Goal: Information Seeking & Learning: Learn about a topic

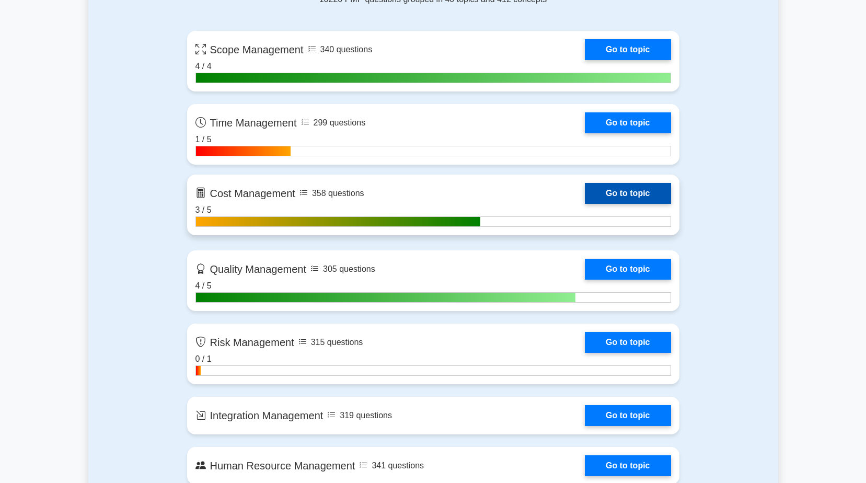
scroll to position [732, 0]
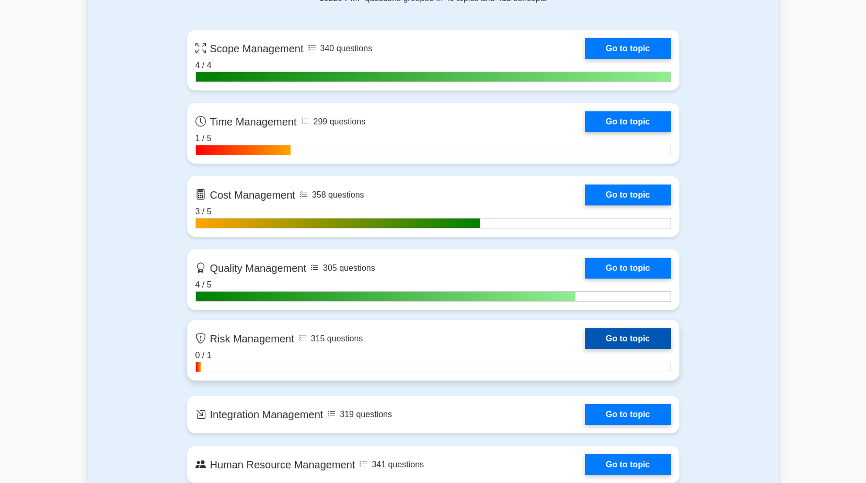
click at [642, 339] on link "Go to topic" at bounding box center [628, 338] width 86 height 21
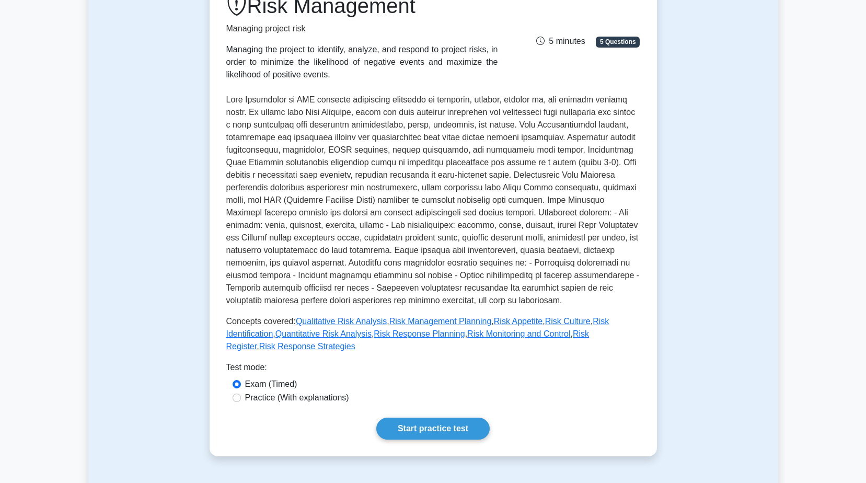
scroll to position [314, 0]
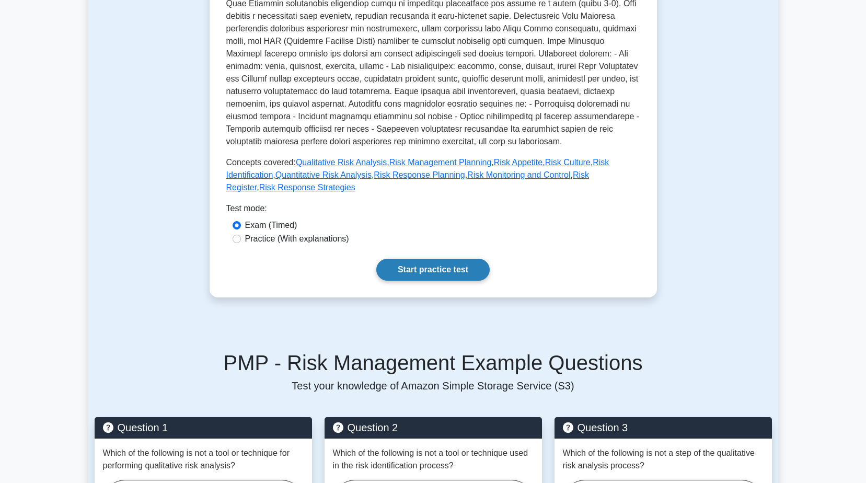
click at [435, 259] on link "Start practice test" at bounding box center [432, 270] width 113 height 22
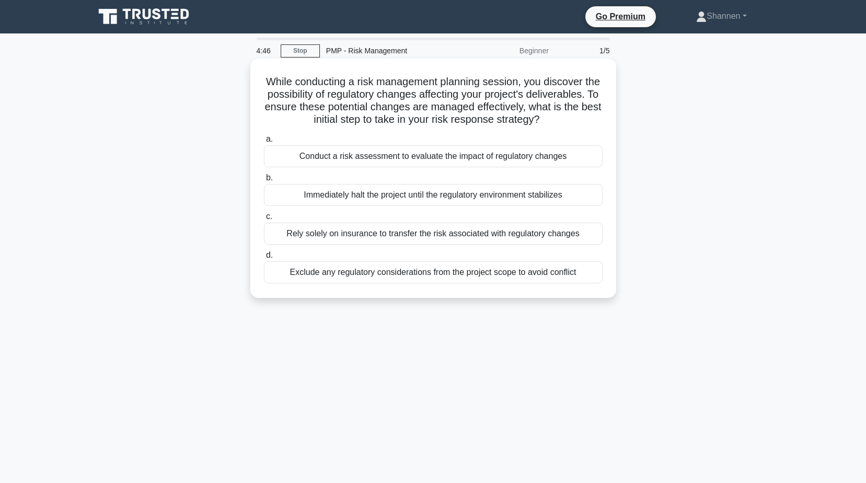
click at [413, 167] on div "Conduct a risk assessment to evaluate the impact of regulatory changes" at bounding box center [433, 156] width 339 height 22
click at [264, 143] on input "a. Conduct a risk assessment to evaluate the impact of regulatory changes" at bounding box center [264, 139] width 0 height 7
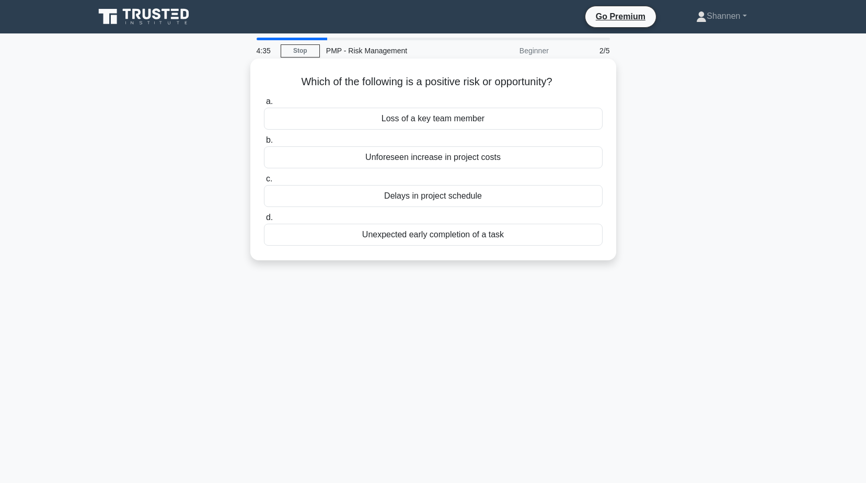
click at [444, 234] on div "Unexpected early completion of a task" at bounding box center [433, 235] width 339 height 22
click at [264, 221] on input "d. Unexpected early completion of a task" at bounding box center [264, 217] width 0 height 7
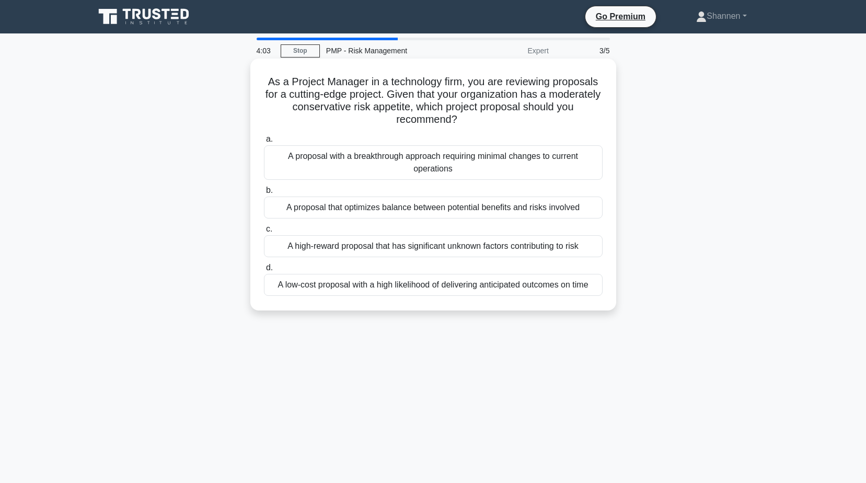
click at [462, 285] on div "A low-cost proposal with a high likelihood of delivering anticipated outcomes o…" at bounding box center [433, 285] width 339 height 22
click at [264, 271] on input "d. A low-cost proposal with a high likelihood of delivering anticipated outcome…" at bounding box center [264, 267] width 0 height 7
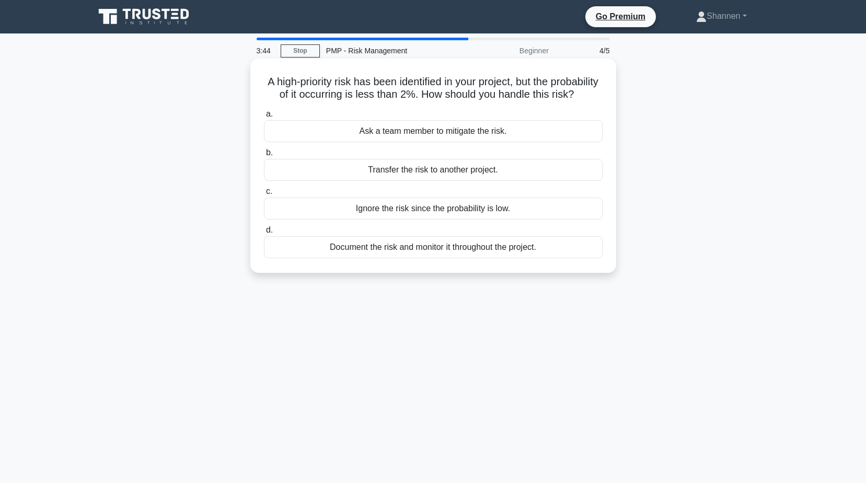
click at [530, 258] on div "Document the risk and monitor it throughout the project." at bounding box center [433, 247] width 339 height 22
click at [264, 234] on input "d. Document the risk and monitor it throughout the project." at bounding box center [264, 230] width 0 height 7
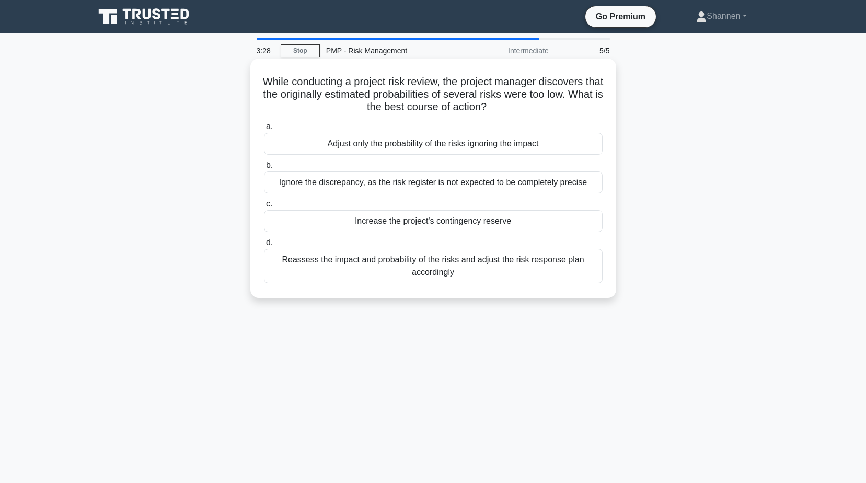
click at [504, 272] on div "Reassess the impact and probability of the risks and adjust the risk response p…" at bounding box center [433, 266] width 339 height 34
click at [264, 246] on input "d. Reassess the impact and probability of the risks and adjust the risk respons…" at bounding box center [264, 242] width 0 height 7
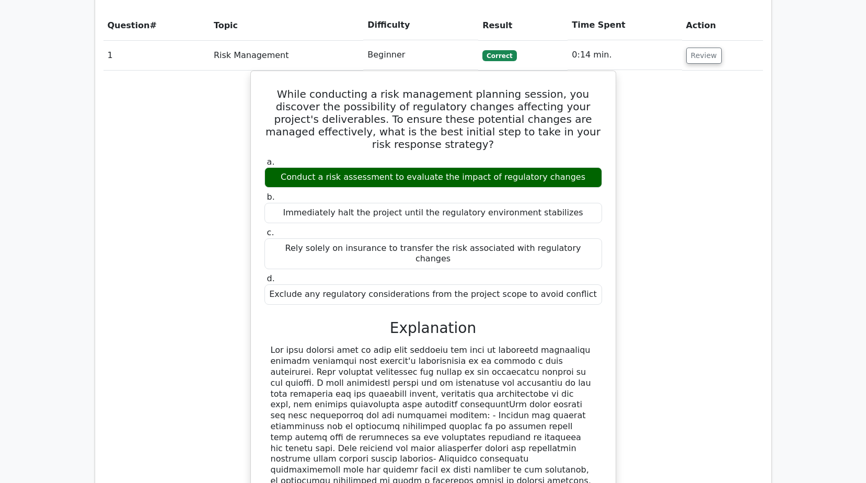
scroll to position [627, 0]
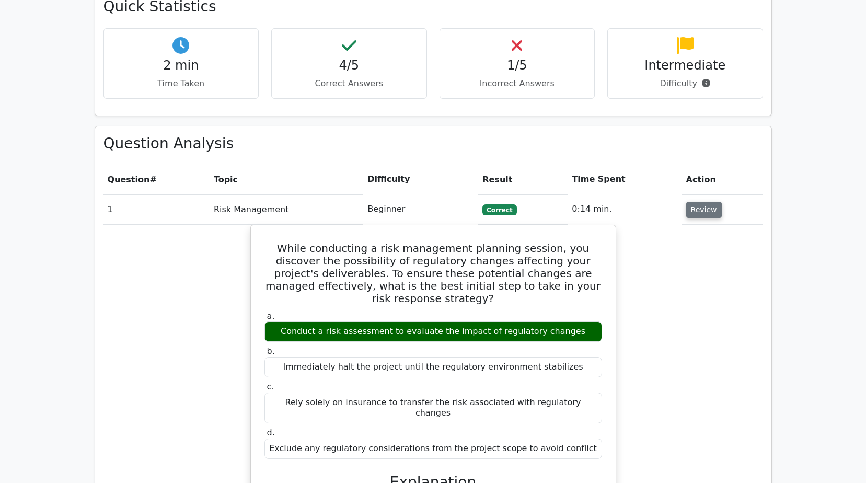
click at [698, 202] on button "Review" at bounding box center [704, 210] width 36 height 16
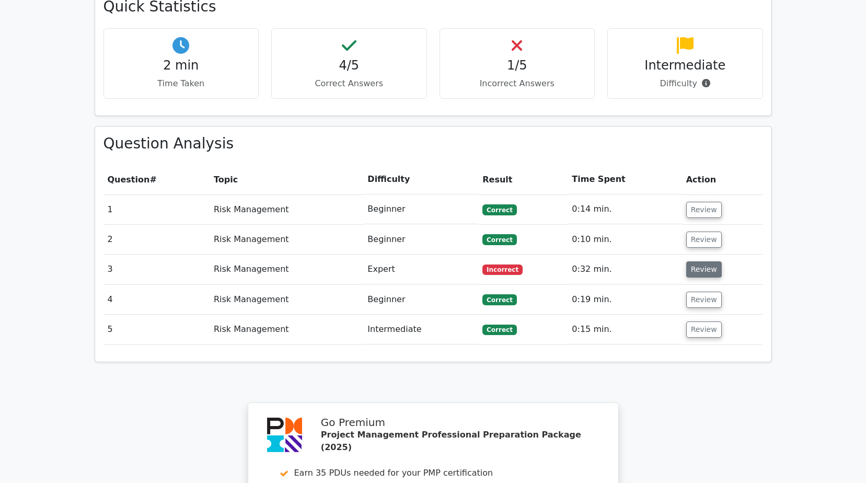
click at [695, 261] on button "Review" at bounding box center [704, 269] width 36 height 16
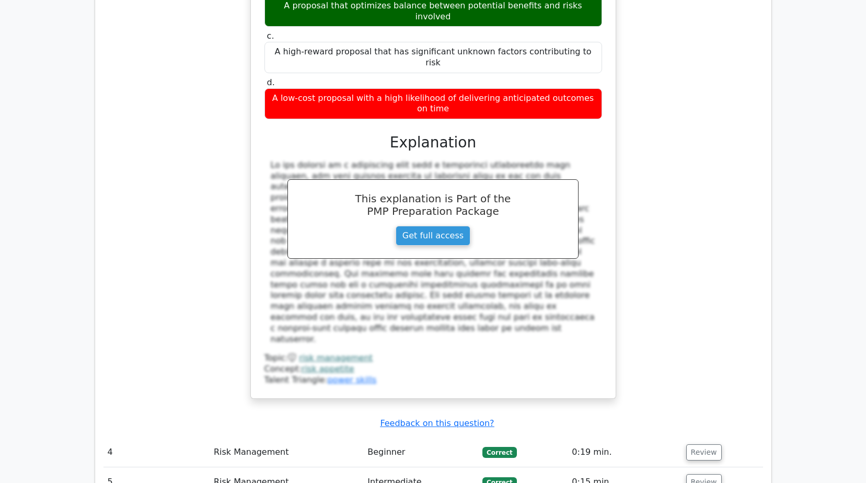
scroll to position [1045, 0]
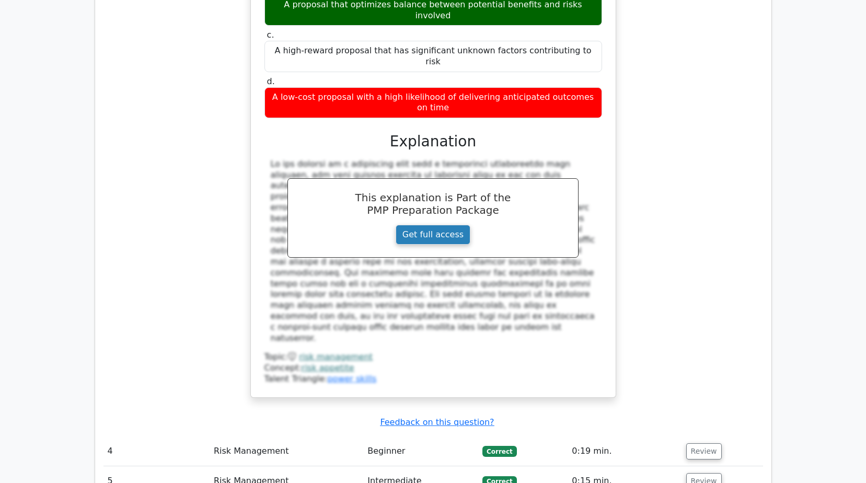
click at [425, 225] on link "Get full access" at bounding box center [433, 235] width 75 height 20
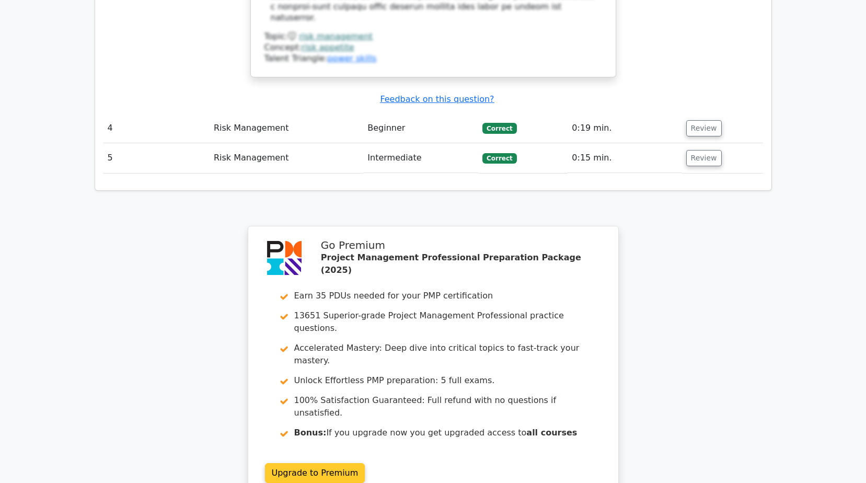
scroll to position [1463, 0]
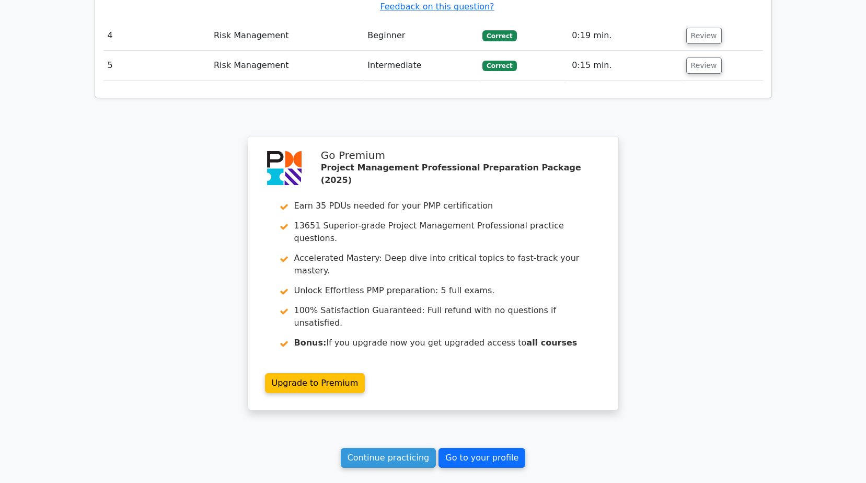
click at [484, 448] on link "Go to your profile" at bounding box center [481, 458] width 87 height 20
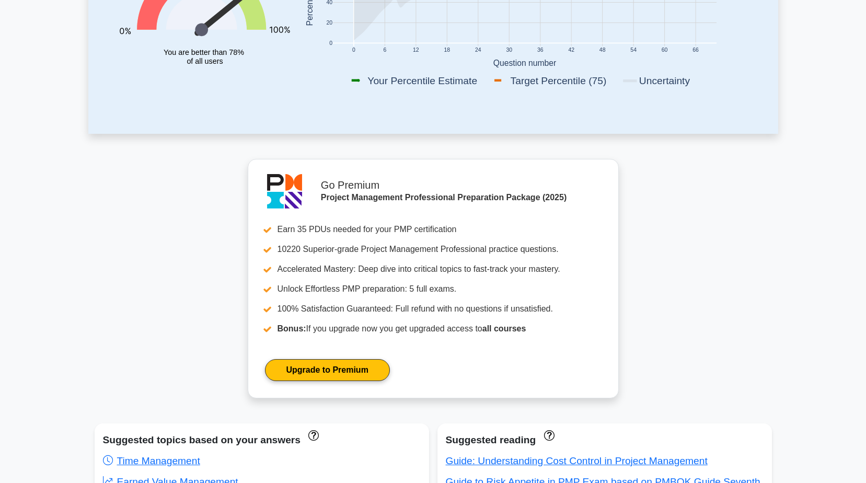
scroll to position [52, 0]
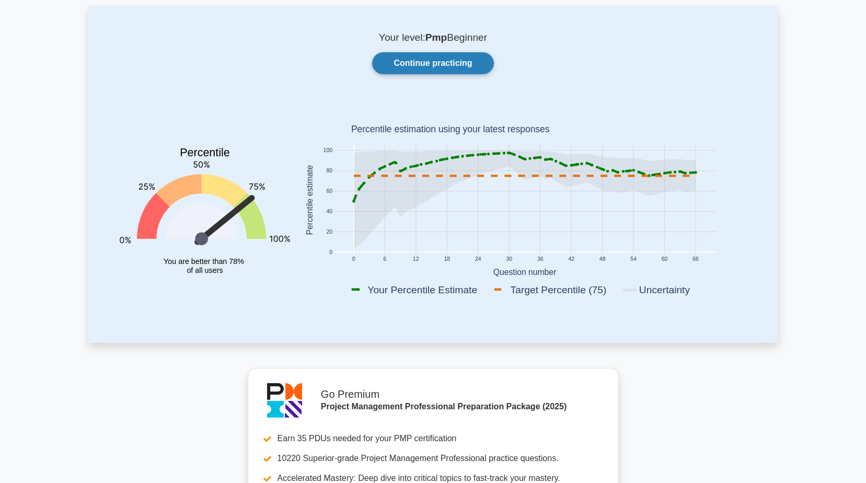
click at [455, 67] on link "Continue practicing" at bounding box center [432, 63] width 121 height 22
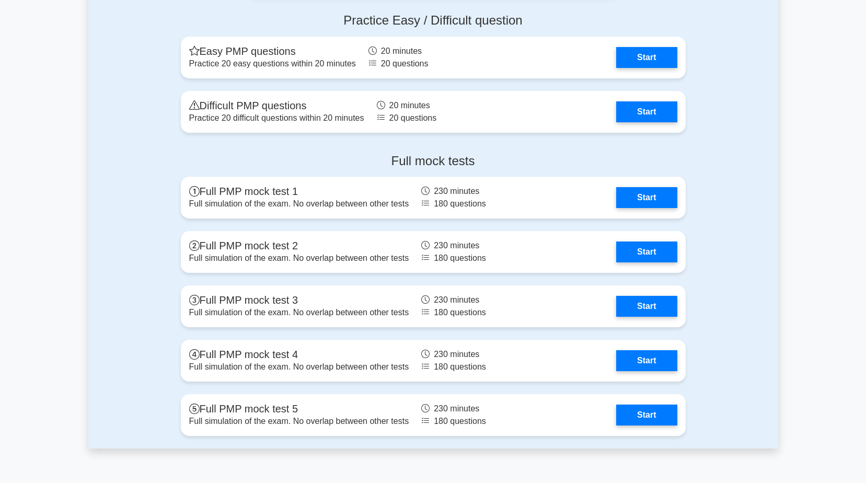
scroll to position [3240, 0]
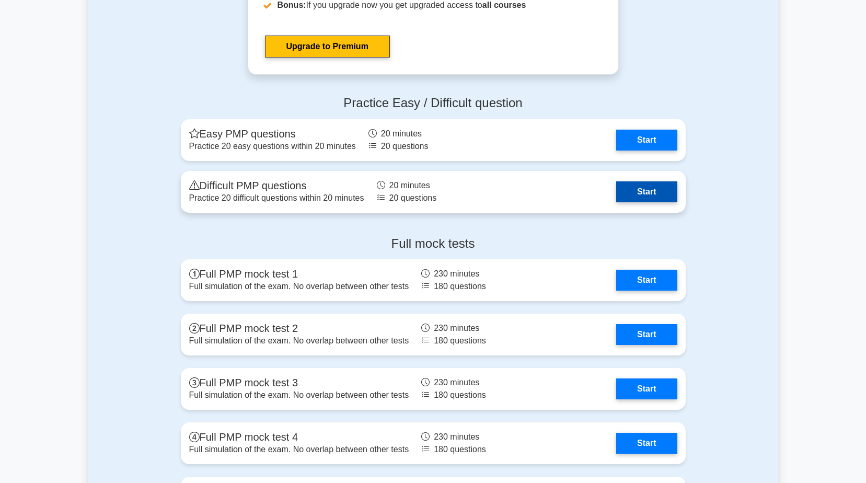
click at [643, 196] on link "Start" at bounding box center [646, 191] width 61 height 21
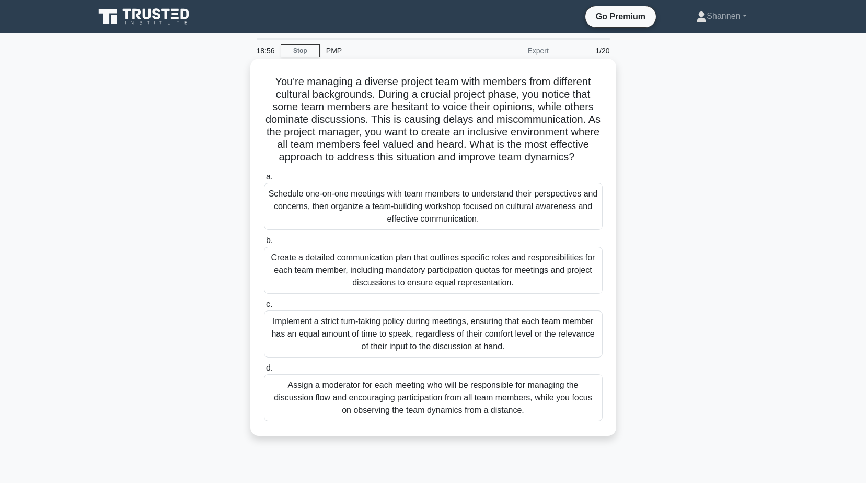
click at [545, 277] on div "Create a detailed communication plan that outlines specific roles and responsib…" at bounding box center [433, 270] width 339 height 47
click at [264, 244] on input "b. Create a detailed communication plan that outlines specific roles and respon…" at bounding box center [264, 240] width 0 height 7
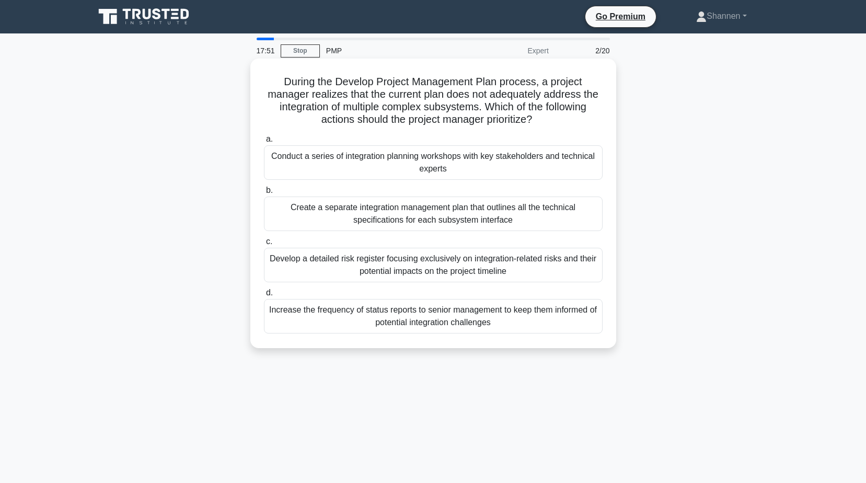
click at [478, 167] on div "Conduct a series of integration planning workshops with key stakeholders and te…" at bounding box center [433, 162] width 339 height 34
click at [264, 143] on input "a. Conduct a series of integration planning workshops with key stakeholders and…" at bounding box center [264, 139] width 0 height 7
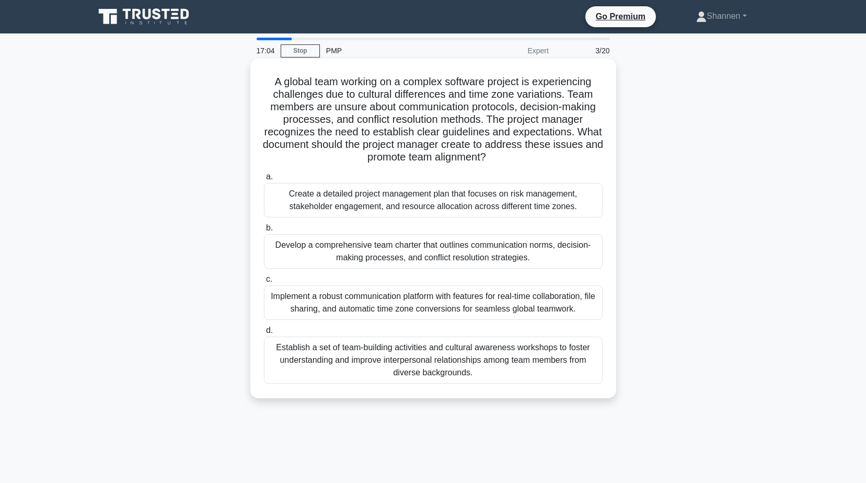
click at [415, 254] on div "Develop a comprehensive team charter that outlines communication norms, decisio…" at bounding box center [433, 251] width 339 height 34
click at [264, 231] on input "b. Develop a comprehensive team charter that outlines communication norms, deci…" at bounding box center [264, 228] width 0 height 7
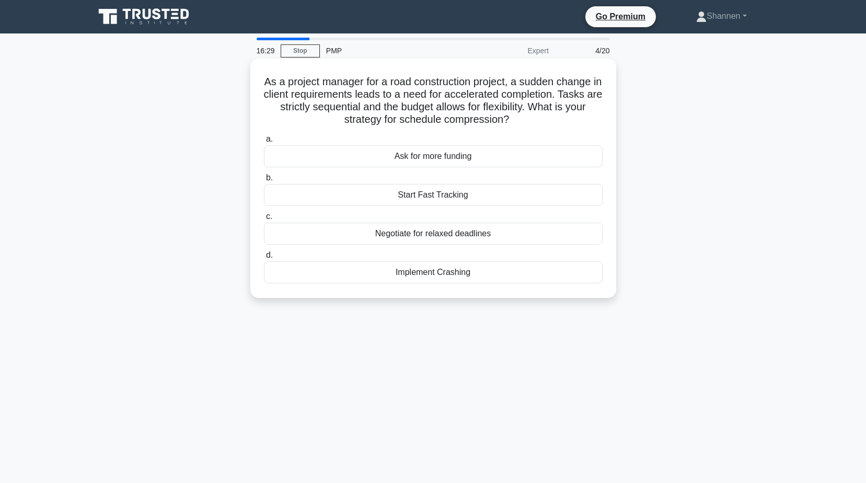
click at [464, 200] on div "Start Fast Tracking" at bounding box center [433, 195] width 339 height 22
click at [264, 181] on input "b. Start Fast Tracking" at bounding box center [264, 178] width 0 height 7
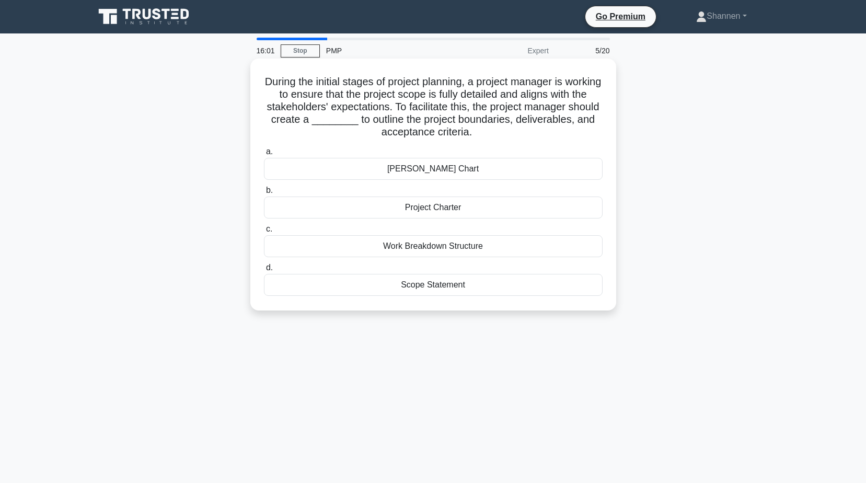
click at [462, 207] on div "Project Charter" at bounding box center [433, 207] width 339 height 22
click at [264, 194] on input "b. Project Charter" at bounding box center [264, 190] width 0 height 7
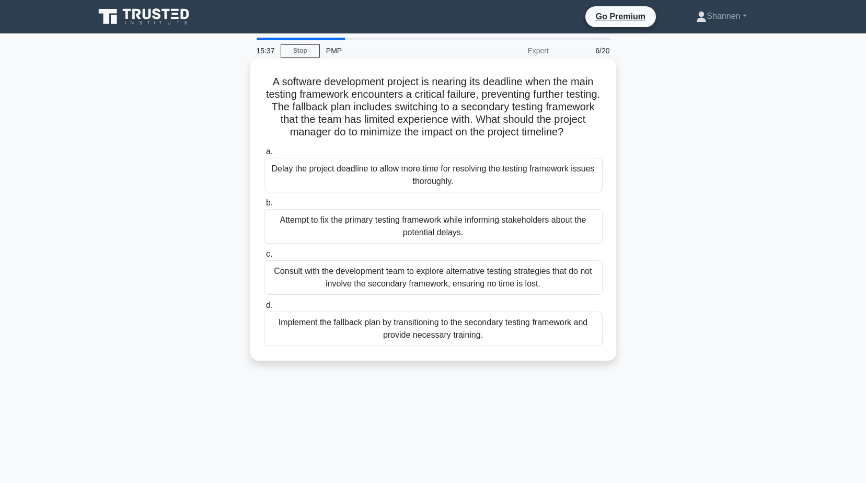
click at [447, 281] on div "Consult with the development team to explore alternative testing strategies tha…" at bounding box center [433, 277] width 339 height 34
click at [264, 258] on input "c. Consult with the development team to explore alternative testing strategies …" at bounding box center [264, 254] width 0 height 7
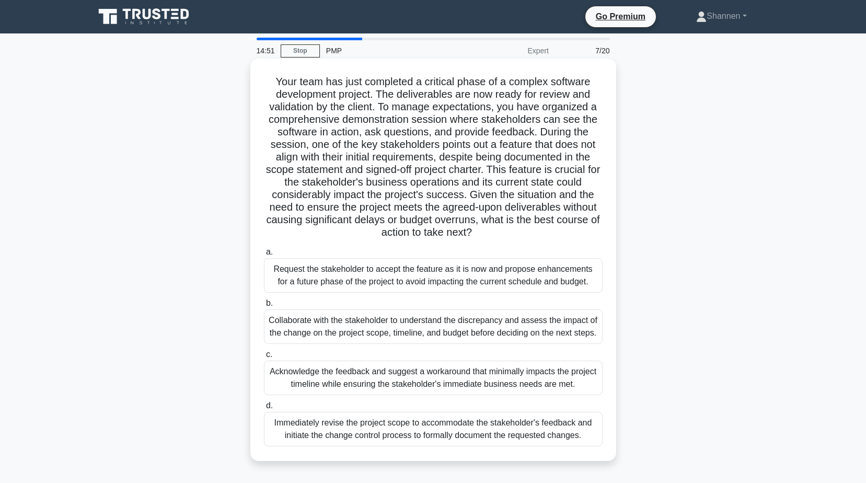
click at [451, 329] on div "Collaborate with the stakeholder to understand the discrepancy and assess the i…" at bounding box center [433, 326] width 339 height 34
click at [264, 307] on input "b. Collaborate with the stakeholder to understand the discrepancy and assess th…" at bounding box center [264, 303] width 0 height 7
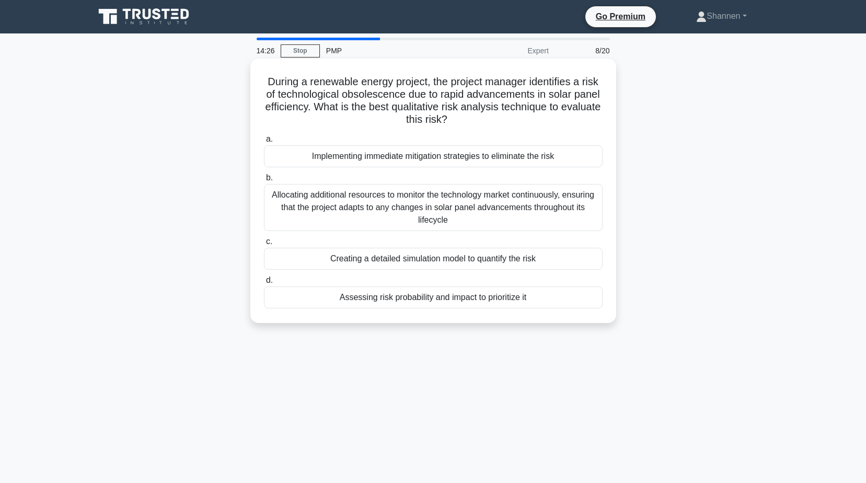
click at [483, 296] on div "Assessing risk probability and impact to prioritize it" at bounding box center [433, 297] width 339 height 22
click at [264, 284] on input "d. Assessing risk probability and impact to prioritize it" at bounding box center [264, 280] width 0 height 7
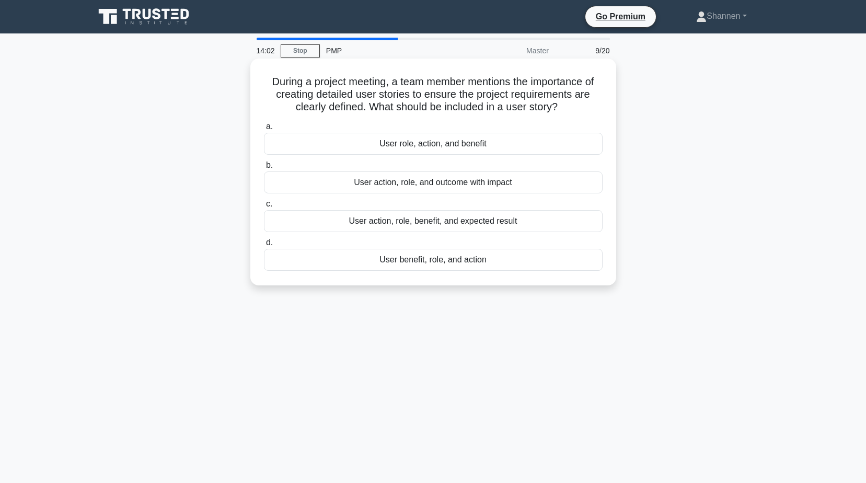
click at [501, 222] on div "User action, role, benefit, and expected result" at bounding box center [433, 221] width 339 height 22
click at [264, 207] on input "c. User action, role, benefit, and expected result" at bounding box center [264, 204] width 0 height 7
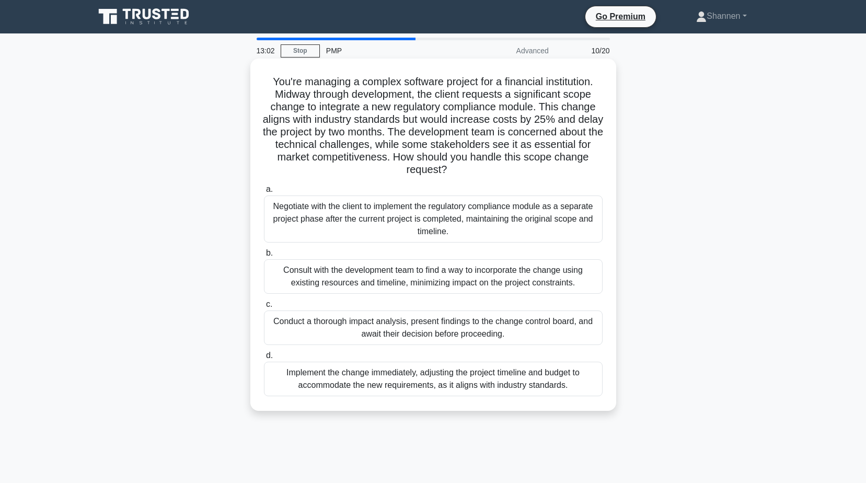
click at [505, 329] on div "Conduct a thorough impact analysis, present findings to the change control boar…" at bounding box center [433, 327] width 339 height 34
click at [264, 308] on input "c. Conduct a thorough impact analysis, present findings to the change control b…" at bounding box center [264, 304] width 0 height 7
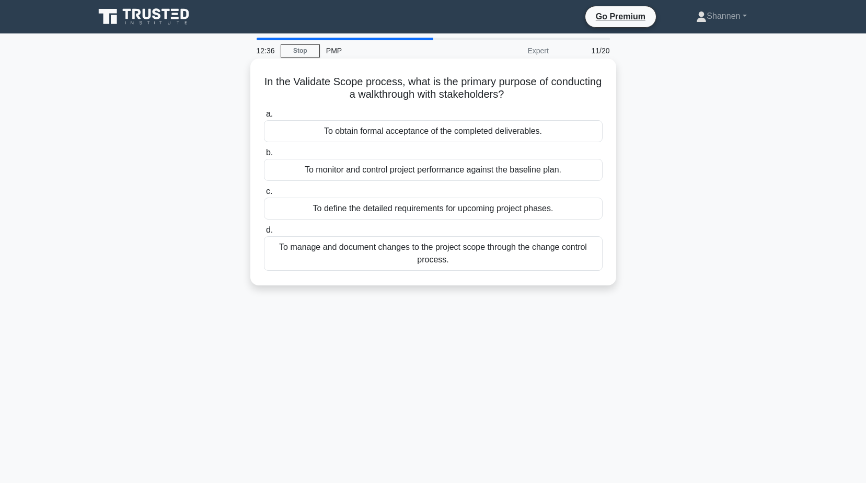
click at [562, 174] on div "To monitor and control project performance against the baseline plan." at bounding box center [433, 170] width 339 height 22
click at [264, 156] on input "b. To monitor and control project performance against the baseline plan." at bounding box center [264, 152] width 0 height 7
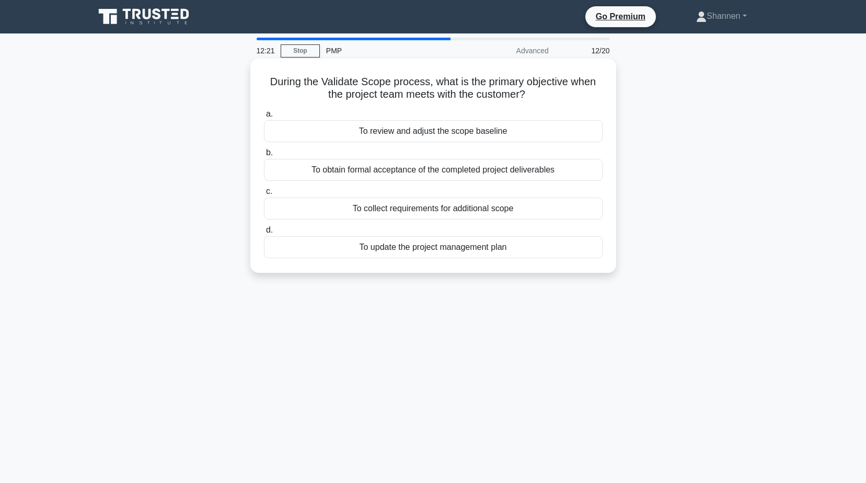
click at [557, 171] on div "To obtain formal acceptance of the completed project deliverables" at bounding box center [433, 170] width 339 height 22
click at [264, 156] on input "b. To obtain formal acceptance of the completed project deliverables" at bounding box center [264, 152] width 0 height 7
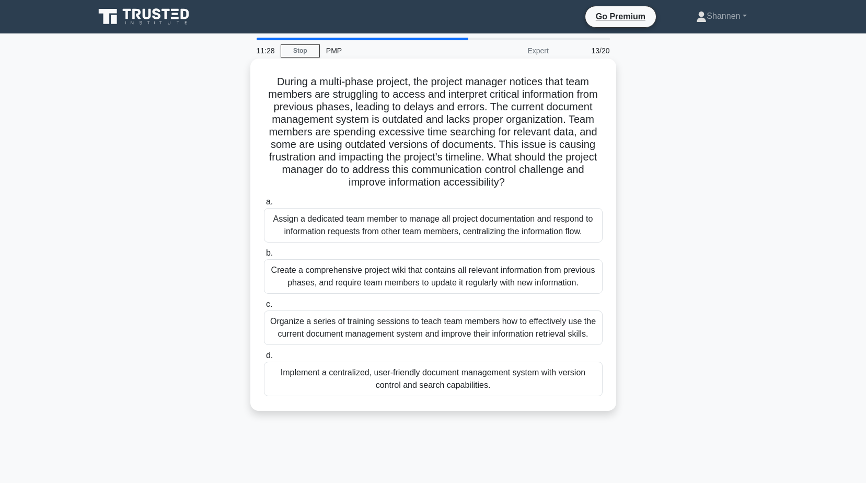
click at [461, 383] on div "Implement a centralized, user-friendly document management system with version …" at bounding box center [433, 379] width 339 height 34
click at [264, 359] on input "d. Implement a centralized, user-friendly document management system with versi…" at bounding box center [264, 355] width 0 height 7
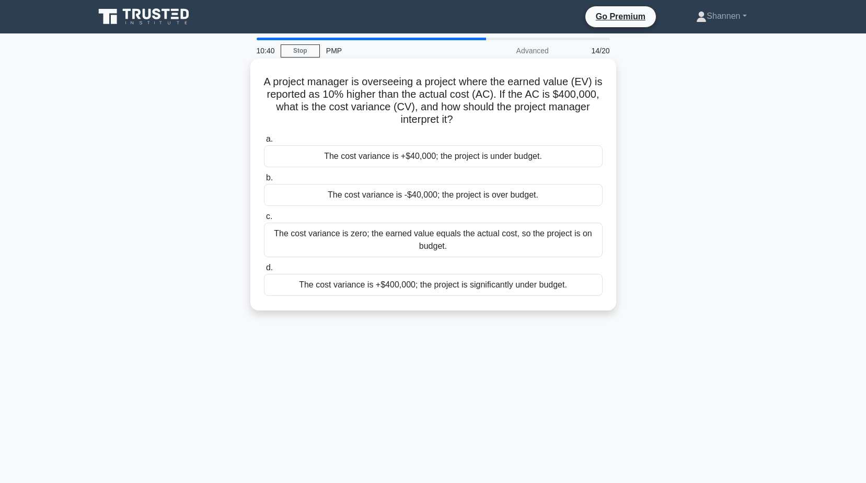
click at [544, 155] on div "The cost variance is +$40,000; the project is under budget." at bounding box center [433, 156] width 339 height 22
click at [264, 143] on input "a. The cost variance is +$40,000; the project is under budget." at bounding box center [264, 139] width 0 height 7
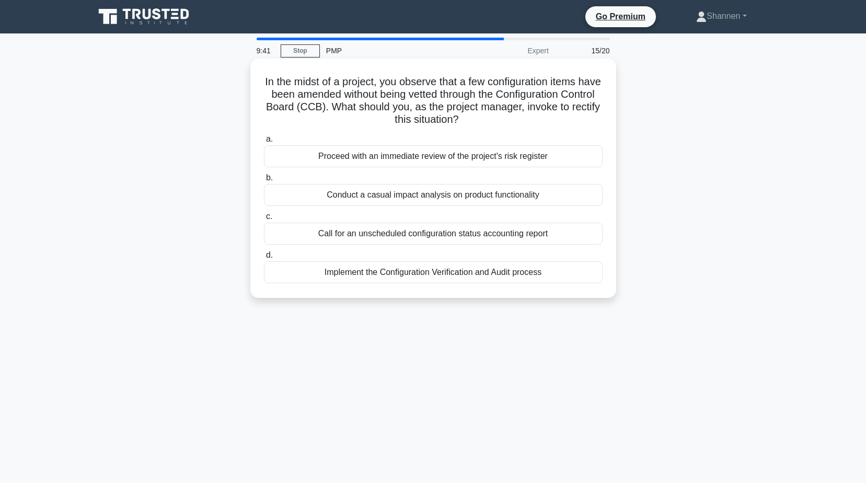
click at [489, 274] on div "Implement the Configuration Verification and Audit process" at bounding box center [433, 272] width 339 height 22
click at [264, 259] on input "d. Implement the Configuration Verification and Audit process" at bounding box center [264, 255] width 0 height 7
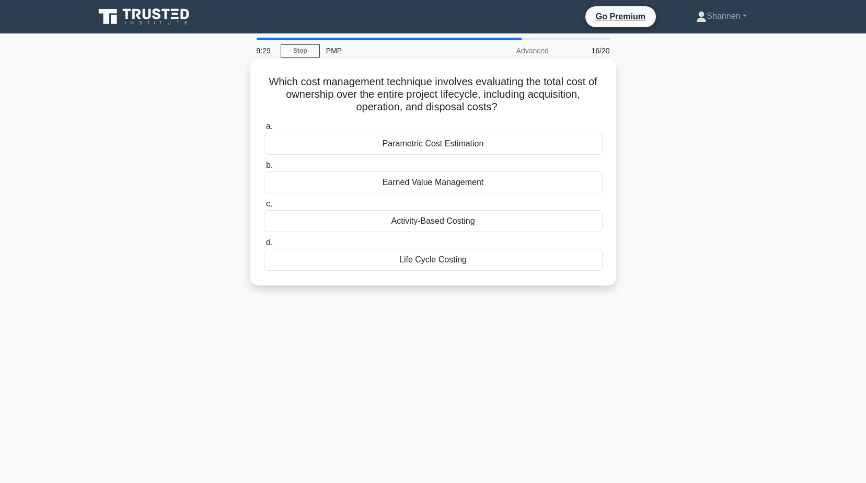
click at [474, 261] on div "Life Cycle Costing" at bounding box center [433, 260] width 339 height 22
click at [264, 246] on input "d. Life Cycle Costing" at bounding box center [264, 242] width 0 height 7
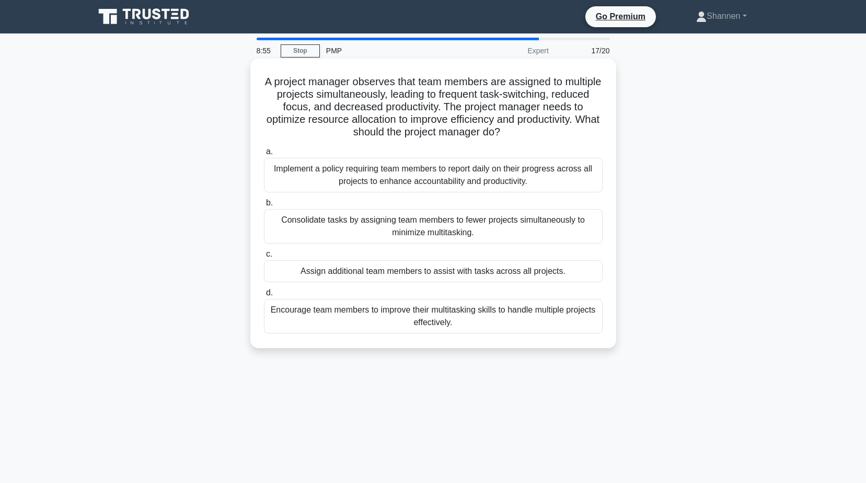
click at [477, 229] on div "Consolidate tasks by assigning team members to fewer projects simultaneously to…" at bounding box center [433, 226] width 339 height 34
click at [264, 206] on input "b. Consolidate tasks by assigning team members to fewer projects simultaneously…" at bounding box center [264, 203] width 0 height 7
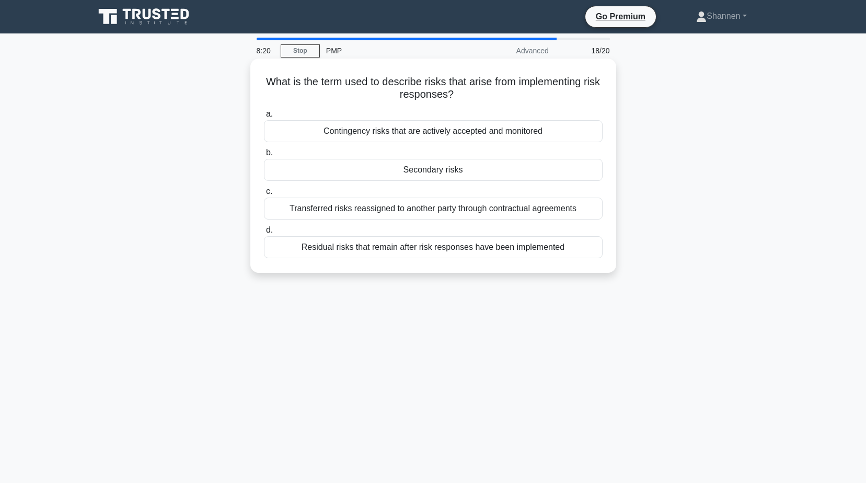
click at [479, 251] on div "Residual risks that remain after risk responses have been implemented" at bounding box center [433, 247] width 339 height 22
click at [264, 234] on input "d. Residual risks that remain after risk responses have been implemented" at bounding box center [264, 230] width 0 height 7
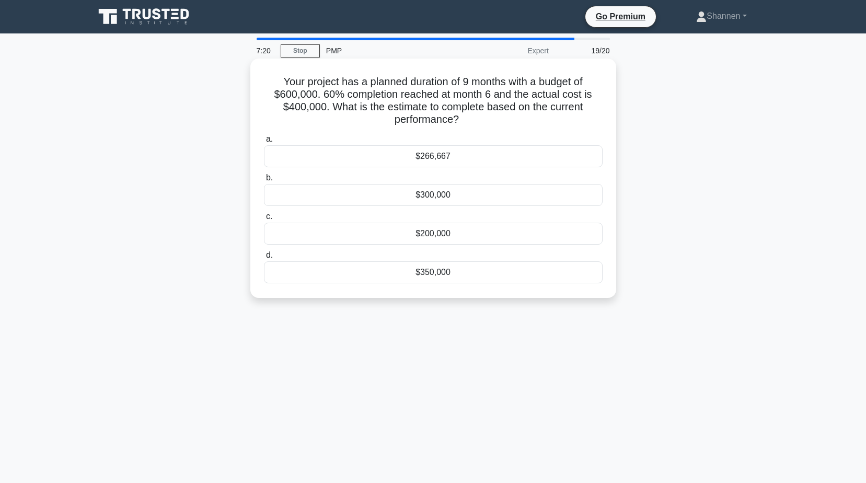
click at [418, 197] on div "$300,000" at bounding box center [433, 195] width 339 height 22
click at [264, 181] on input "b. $300,000" at bounding box center [264, 178] width 0 height 7
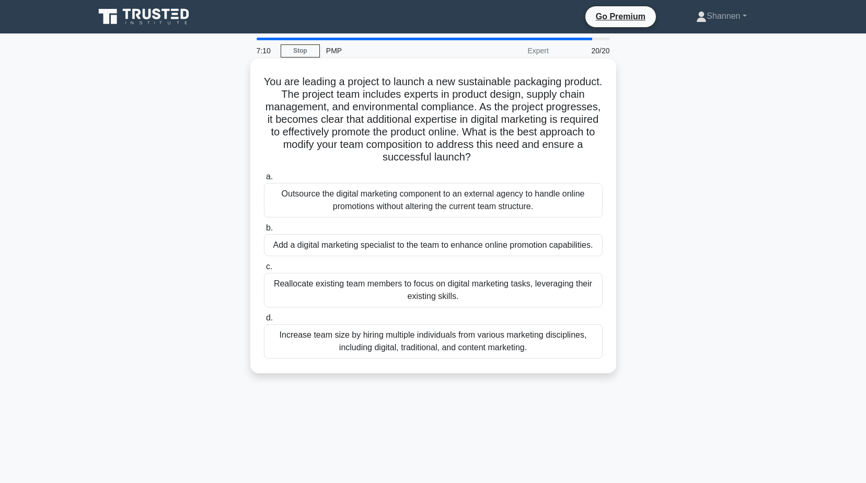
click at [445, 221] on div "a. Outsource the digital marketing component to an external agency to handle on…" at bounding box center [433, 264] width 351 height 192
click at [393, 247] on div "Add a digital marketing specialist to the team to enhance online promotion capa…" at bounding box center [433, 245] width 339 height 22
click at [264, 231] on input "b. Add a digital marketing specialist to the team to enhance online promotion c…" at bounding box center [264, 228] width 0 height 7
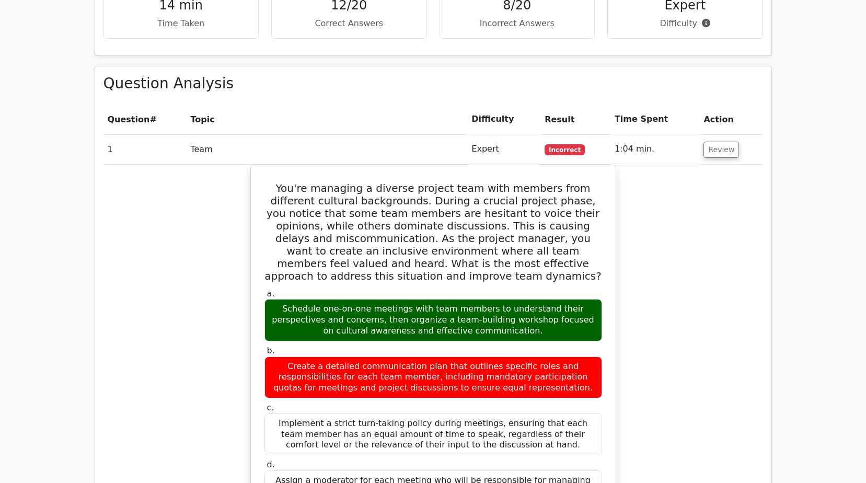
scroll to position [993, 0]
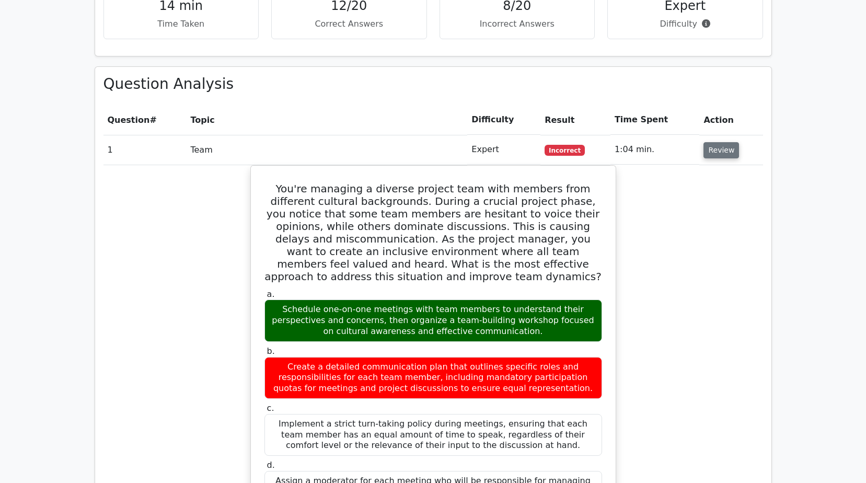
click at [713, 142] on button "Review" at bounding box center [721, 150] width 36 height 16
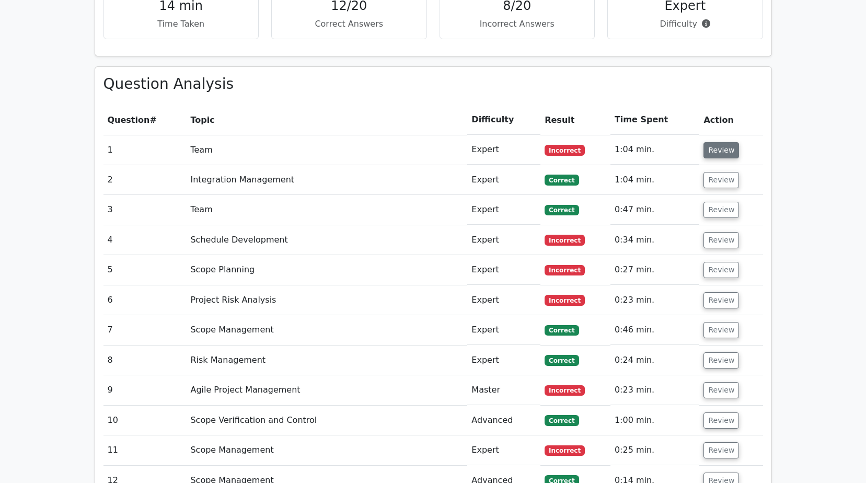
scroll to position [1045, 0]
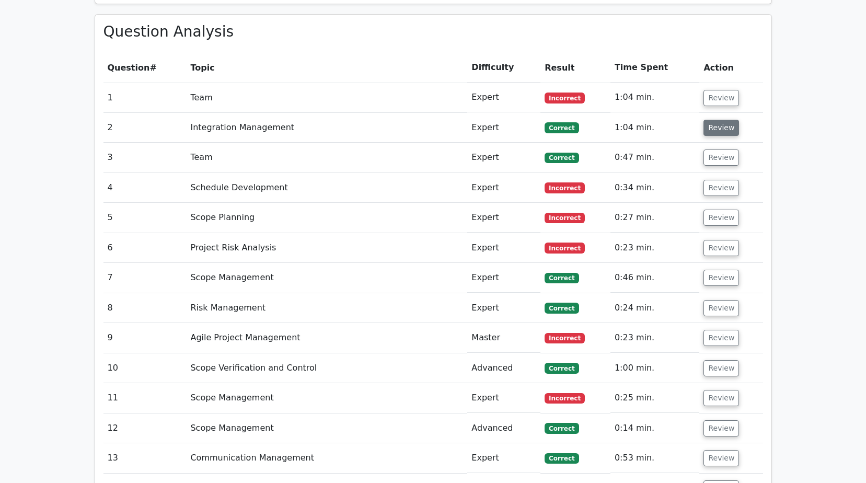
click at [725, 120] on button "Review" at bounding box center [721, 128] width 36 height 16
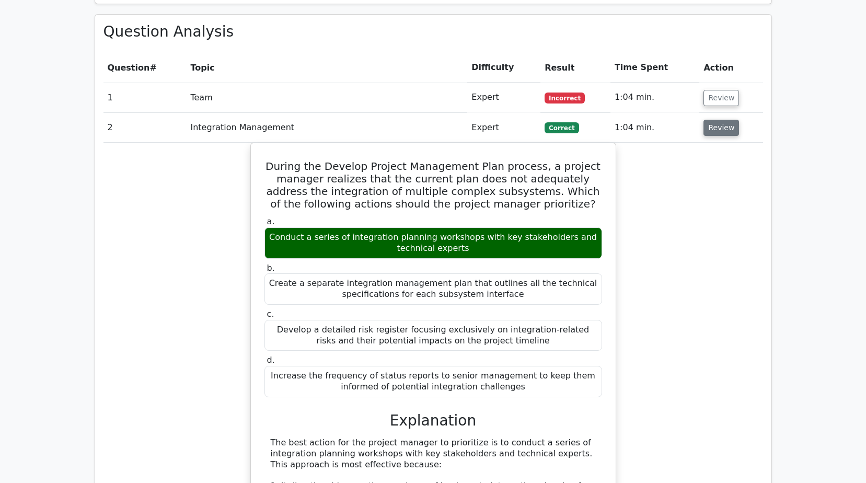
click at [725, 120] on button "Review" at bounding box center [721, 128] width 36 height 16
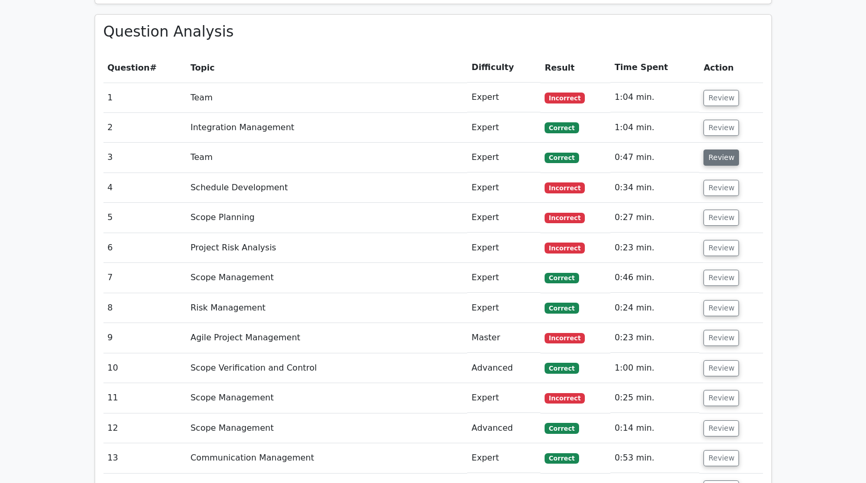
click at [722, 149] on button "Review" at bounding box center [721, 157] width 36 height 16
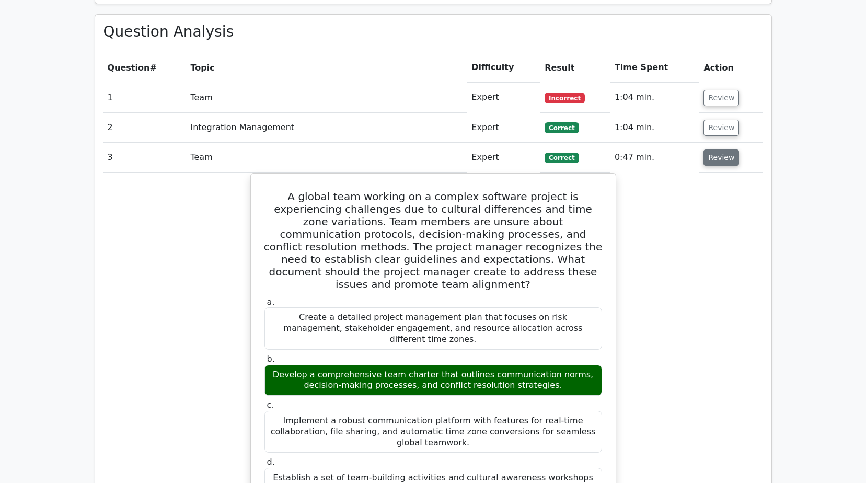
click at [722, 149] on button "Review" at bounding box center [721, 157] width 36 height 16
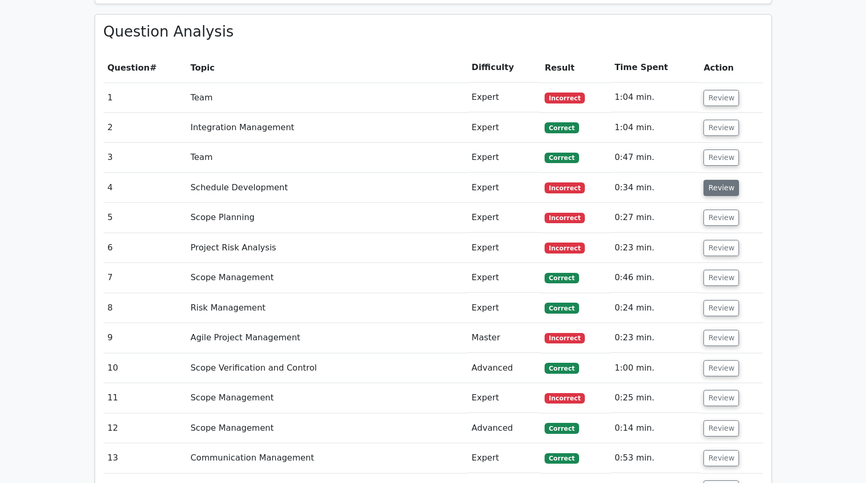
click at [722, 180] on button "Review" at bounding box center [721, 188] width 36 height 16
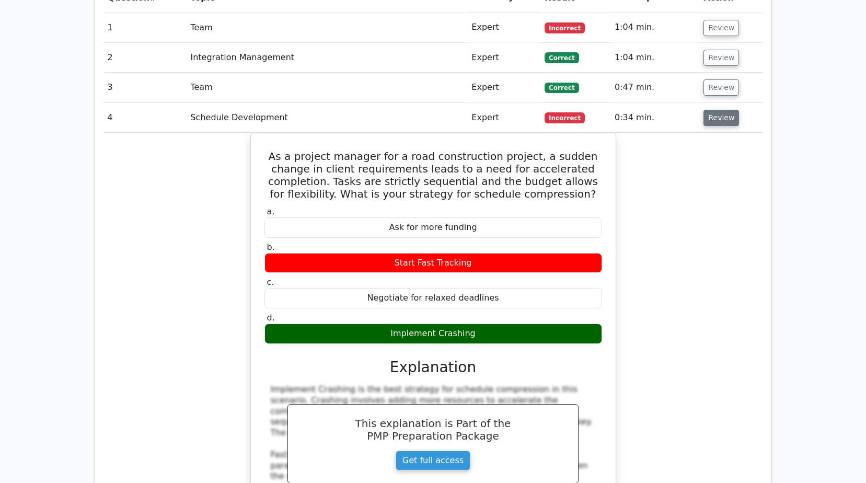
scroll to position [1097, 0]
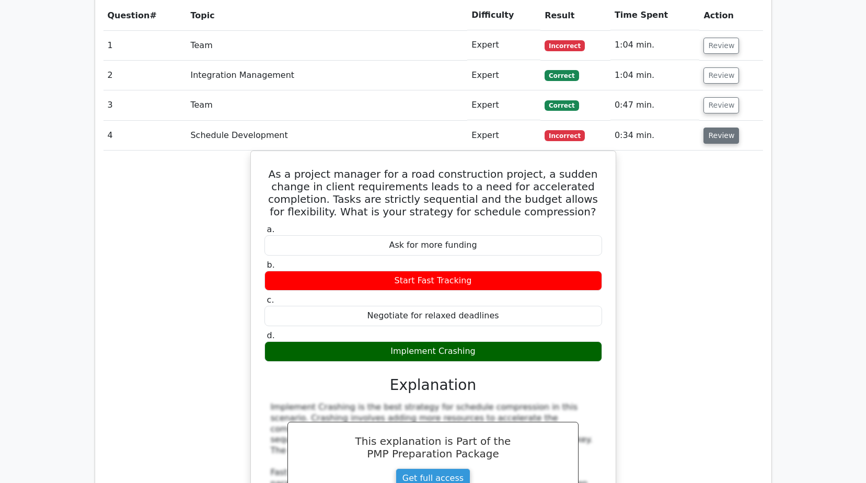
click at [722, 128] on button "Review" at bounding box center [721, 136] width 36 height 16
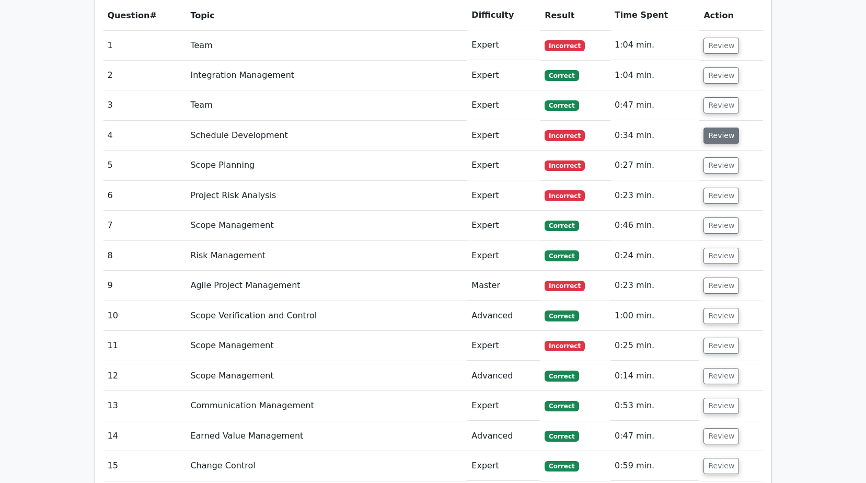
click at [717, 128] on button "Review" at bounding box center [721, 136] width 36 height 16
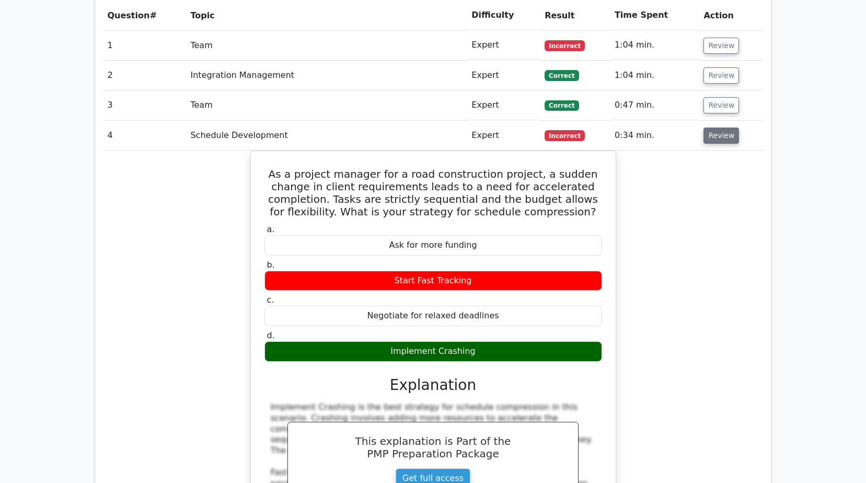
click at [718, 128] on button "Review" at bounding box center [721, 136] width 36 height 16
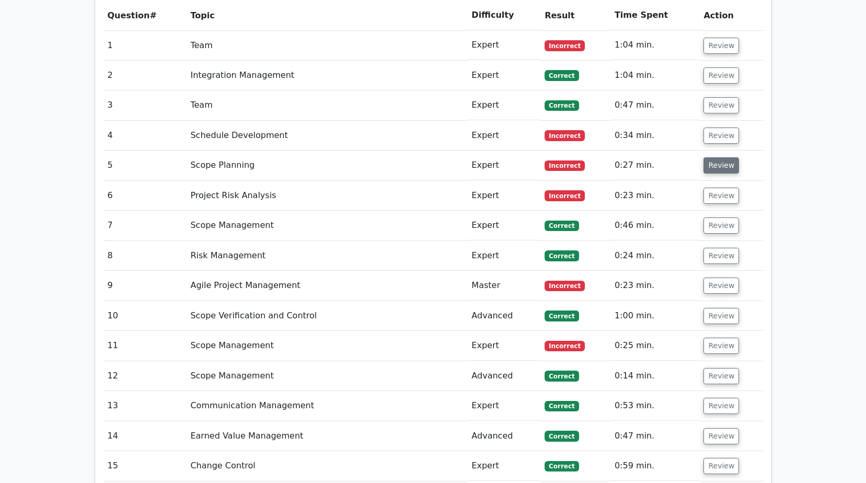
click at [720, 157] on button "Review" at bounding box center [721, 165] width 36 height 16
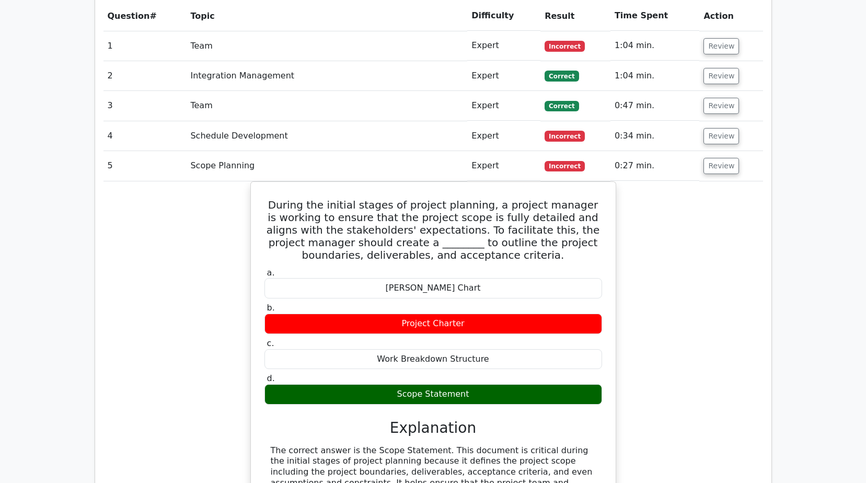
scroll to position [1045, 0]
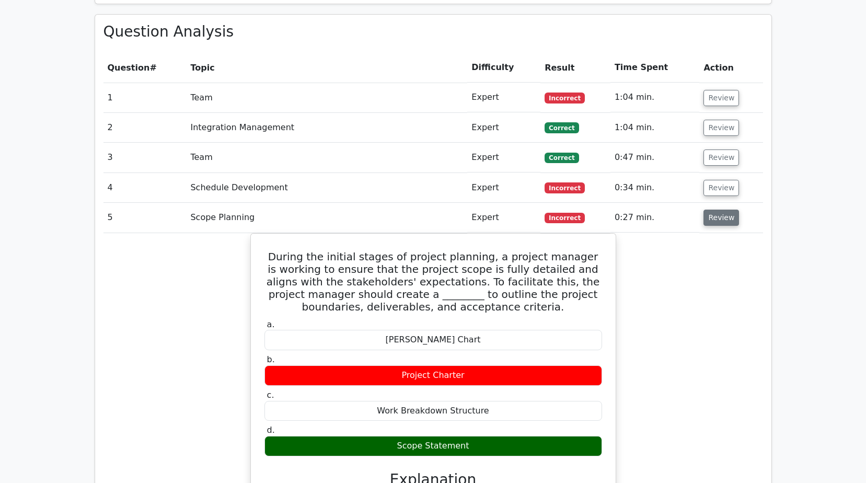
click at [721, 210] on button "Review" at bounding box center [721, 218] width 36 height 16
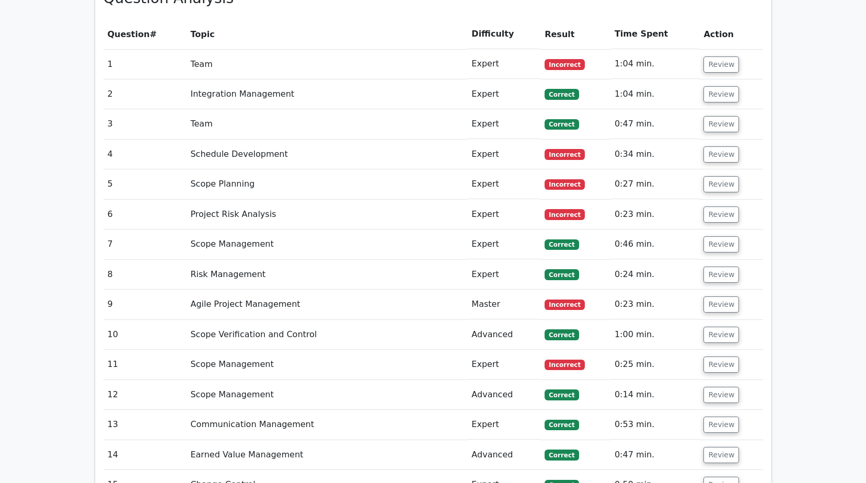
scroll to position [1097, 0]
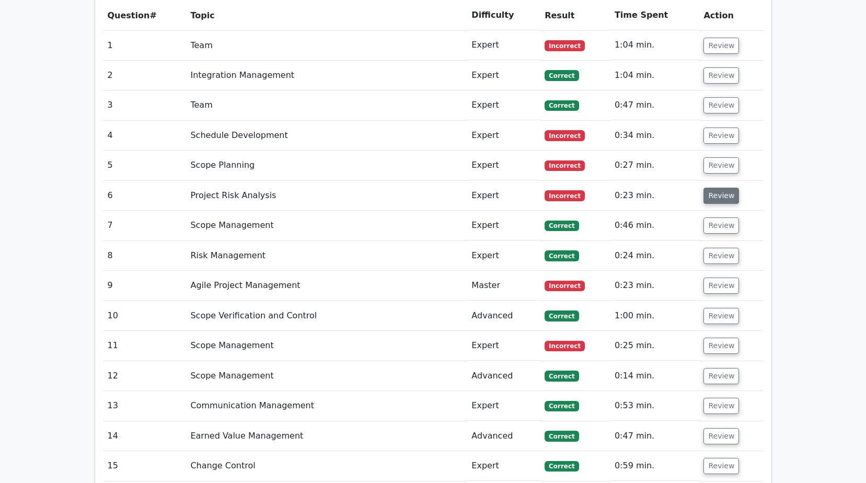
click at [720, 188] on button "Review" at bounding box center [721, 196] width 36 height 16
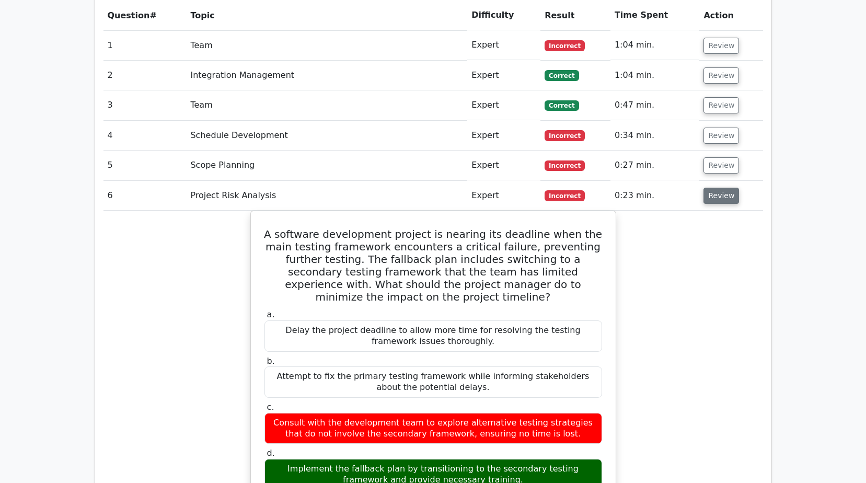
click at [708, 188] on button "Review" at bounding box center [721, 196] width 36 height 16
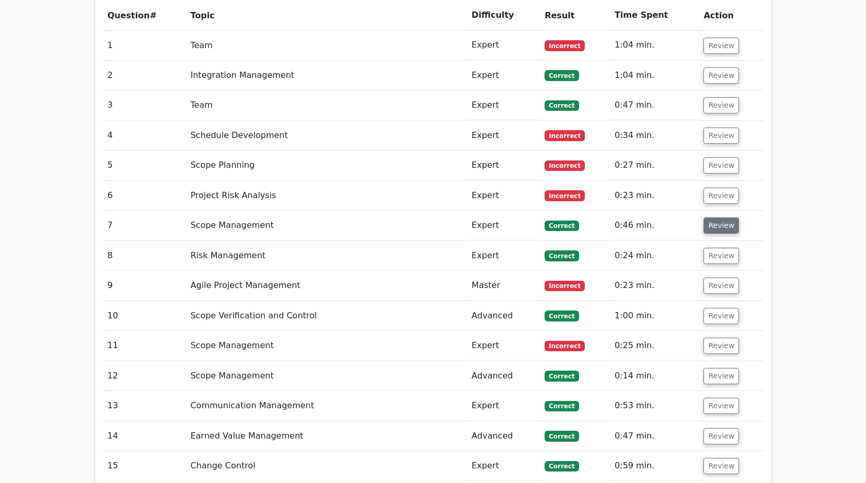
click at [714, 217] on button "Review" at bounding box center [721, 225] width 36 height 16
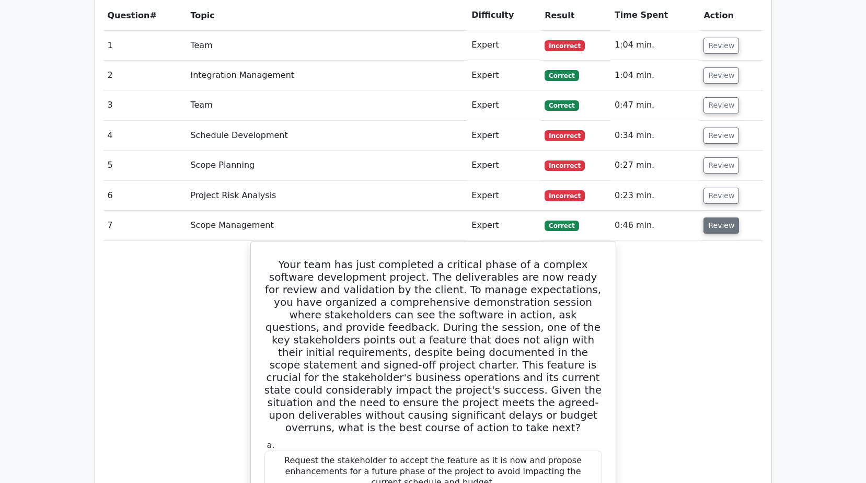
click at [714, 217] on button "Review" at bounding box center [721, 225] width 36 height 16
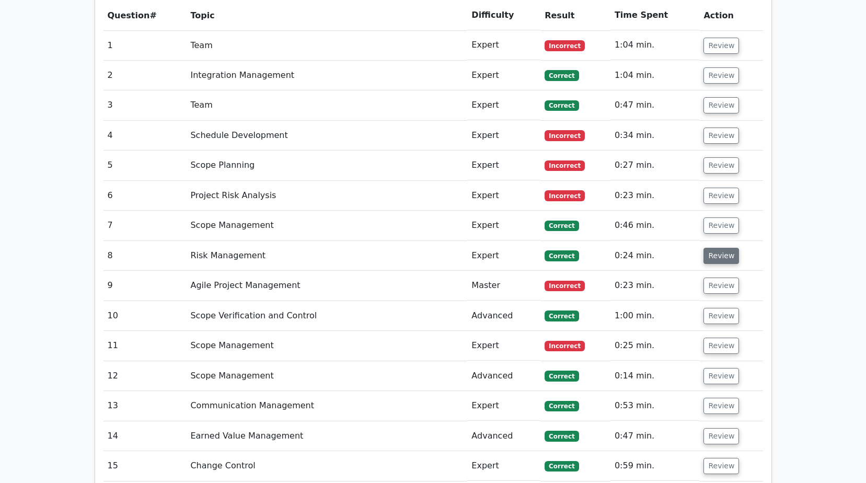
click at [718, 248] on button "Review" at bounding box center [721, 256] width 36 height 16
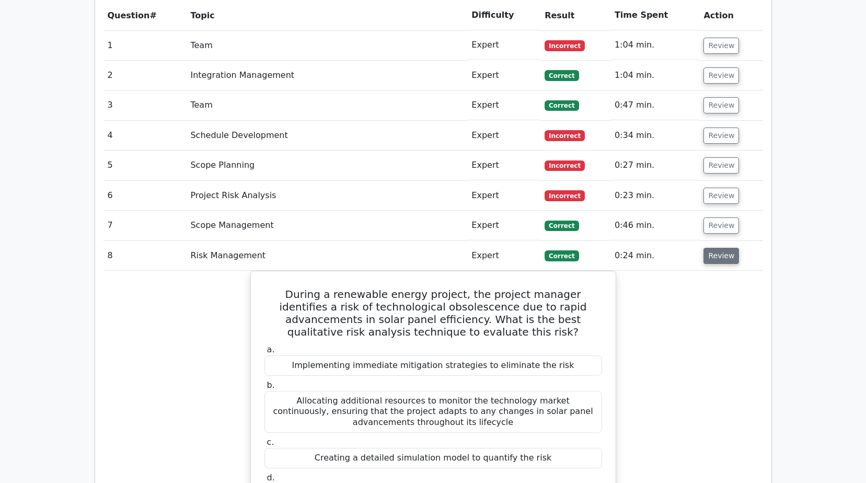
click at [717, 248] on button "Review" at bounding box center [721, 256] width 36 height 16
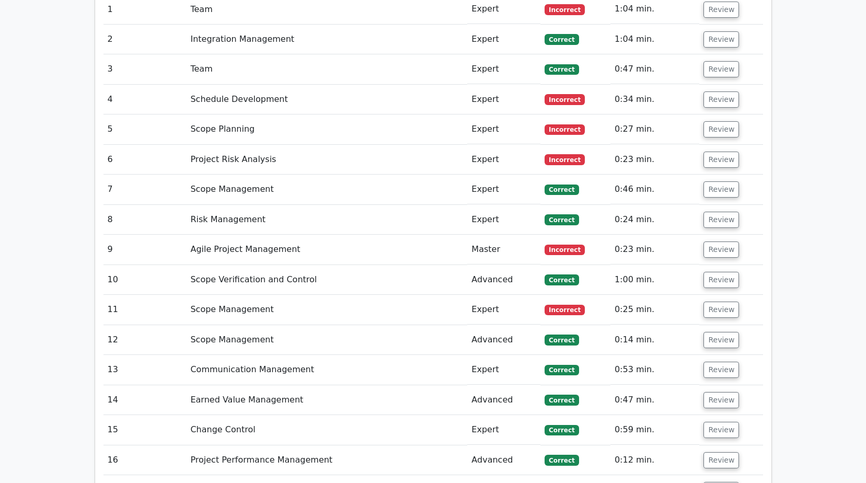
scroll to position [1150, 0]
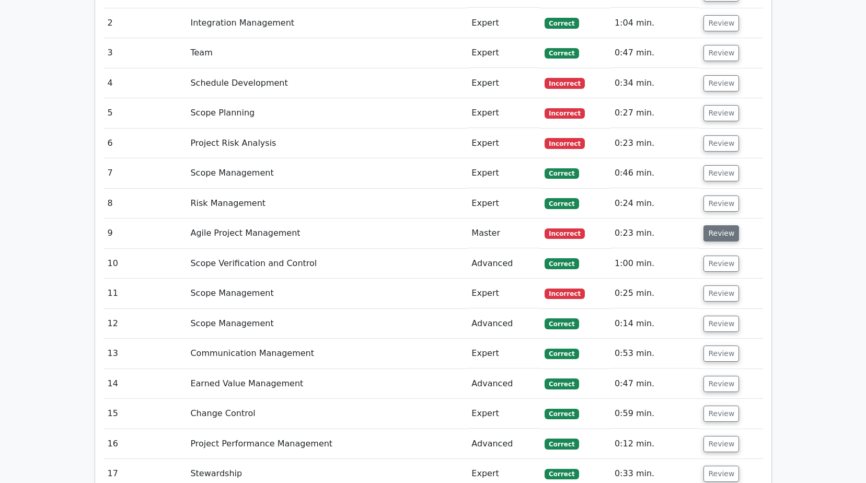
click at [720, 225] on button "Review" at bounding box center [721, 233] width 36 height 16
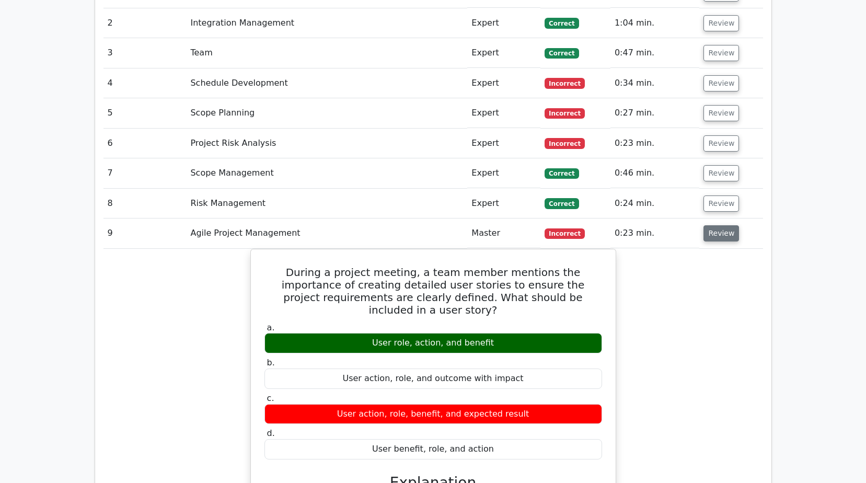
click at [720, 225] on button "Review" at bounding box center [721, 233] width 36 height 16
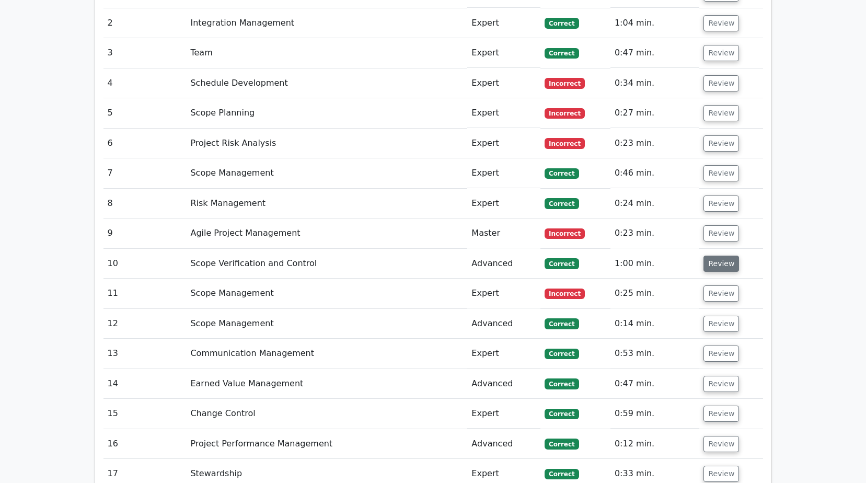
click at [723, 256] on button "Review" at bounding box center [721, 264] width 36 height 16
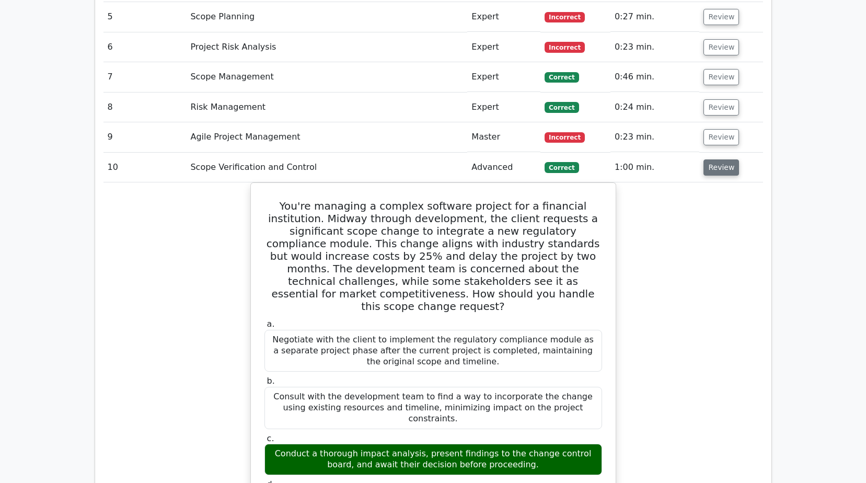
scroll to position [1254, 0]
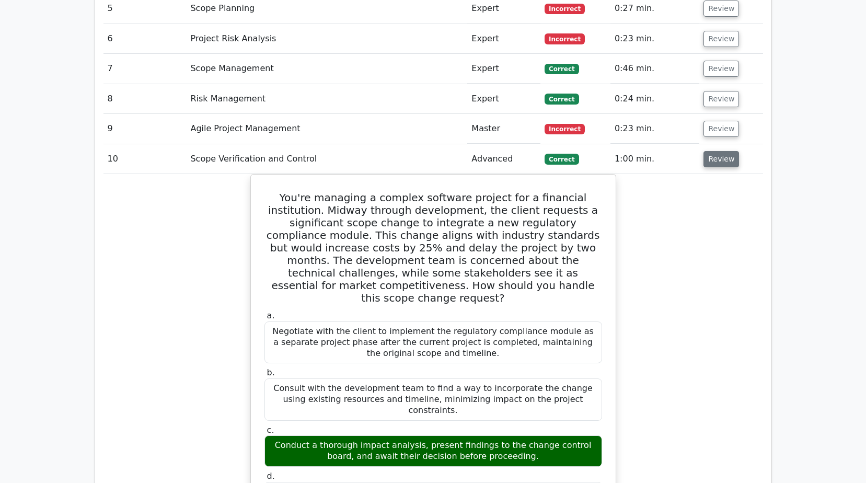
click at [714, 151] on button "Review" at bounding box center [721, 159] width 36 height 16
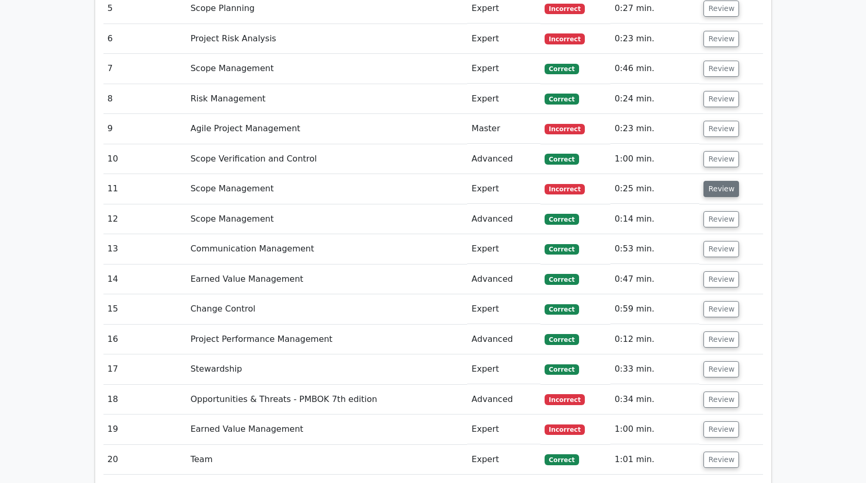
click at [716, 181] on button "Review" at bounding box center [721, 189] width 36 height 16
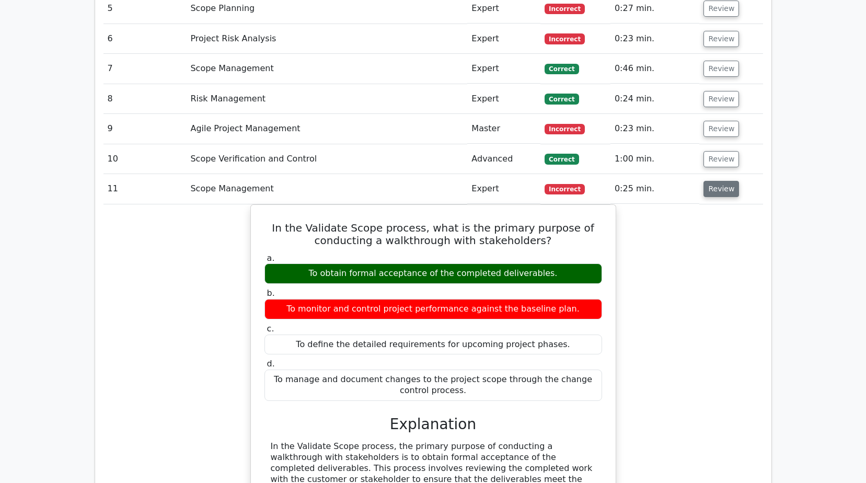
click at [716, 181] on button "Review" at bounding box center [721, 189] width 36 height 16
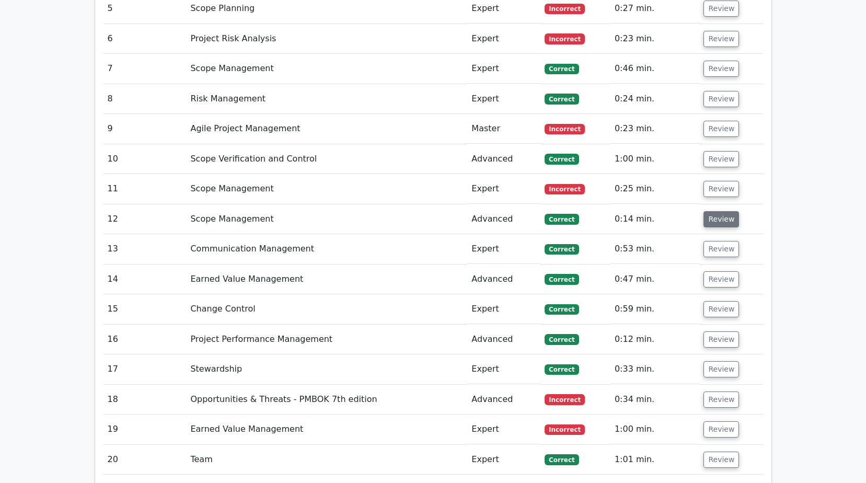
click at [716, 211] on button "Review" at bounding box center [721, 219] width 36 height 16
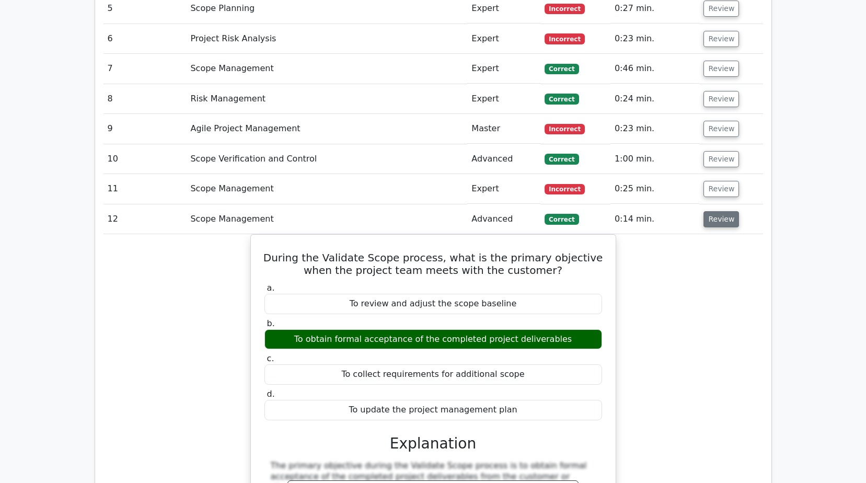
click at [716, 211] on button "Review" at bounding box center [721, 219] width 36 height 16
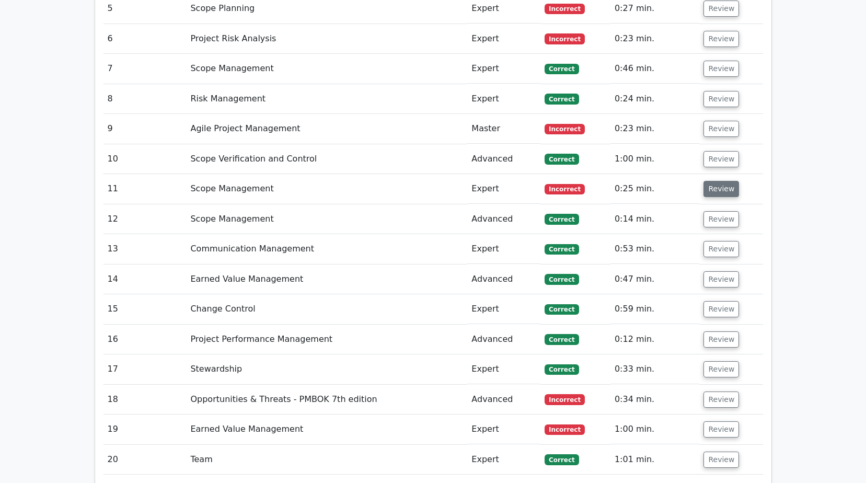
click at [715, 181] on button "Review" at bounding box center [721, 189] width 36 height 16
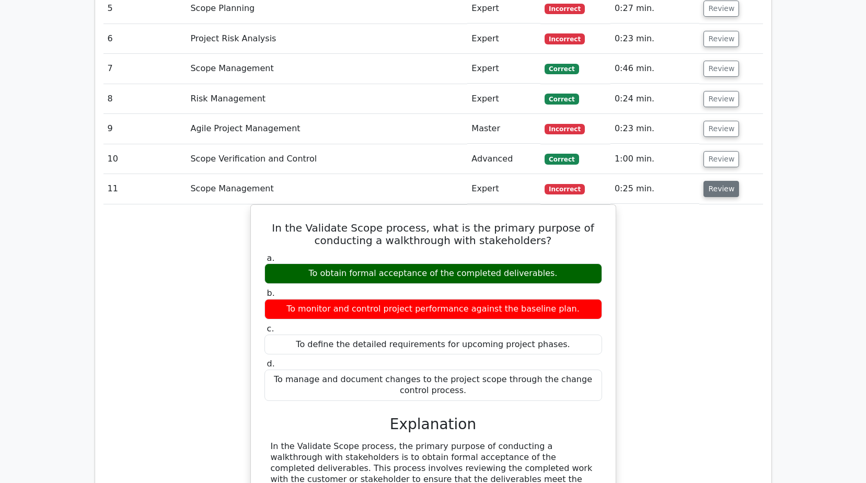
click at [715, 181] on button "Review" at bounding box center [721, 189] width 36 height 16
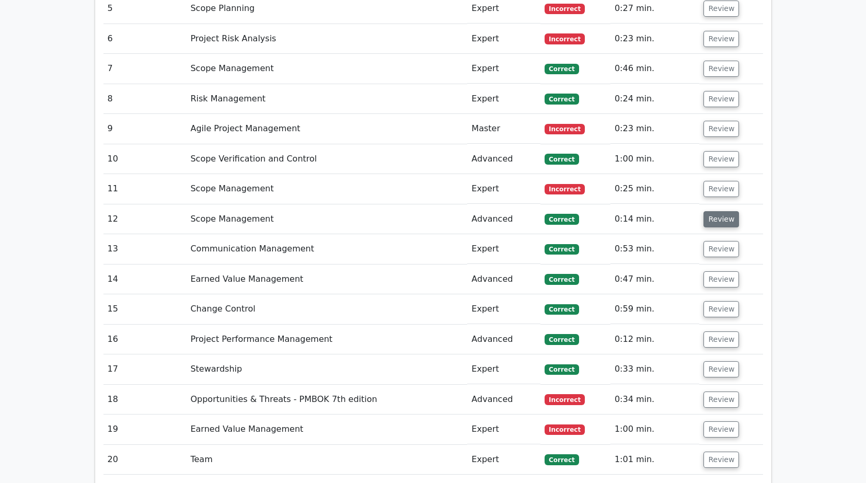
click at [715, 211] on button "Review" at bounding box center [721, 219] width 36 height 16
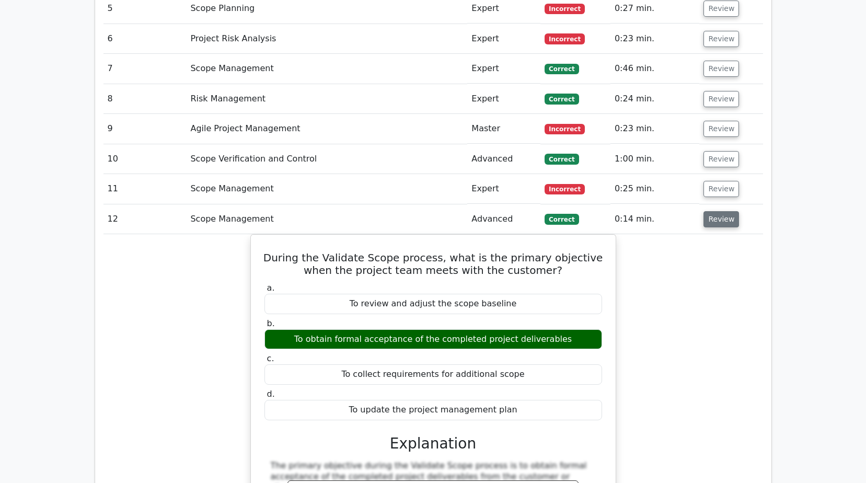
click at [715, 211] on button "Review" at bounding box center [721, 219] width 36 height 16
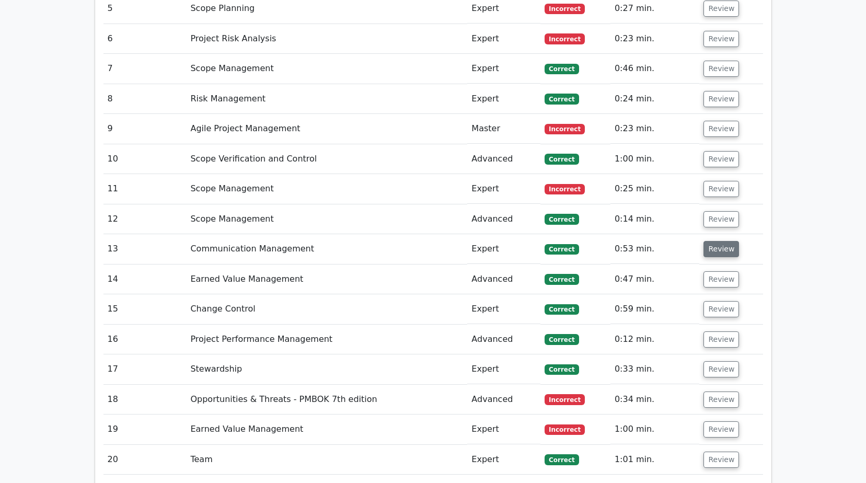
click at [714, 241] on button "Review" at bounding box center [721, 249] width 36 height 16
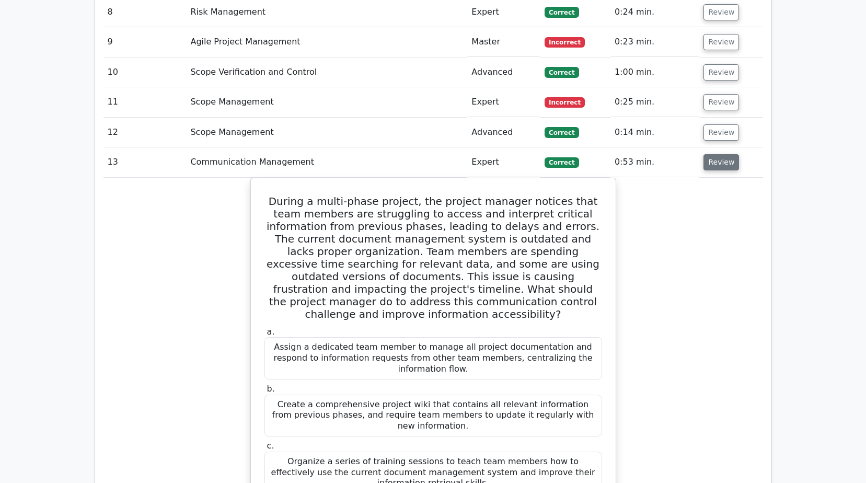
scroll to position [1359, 0]
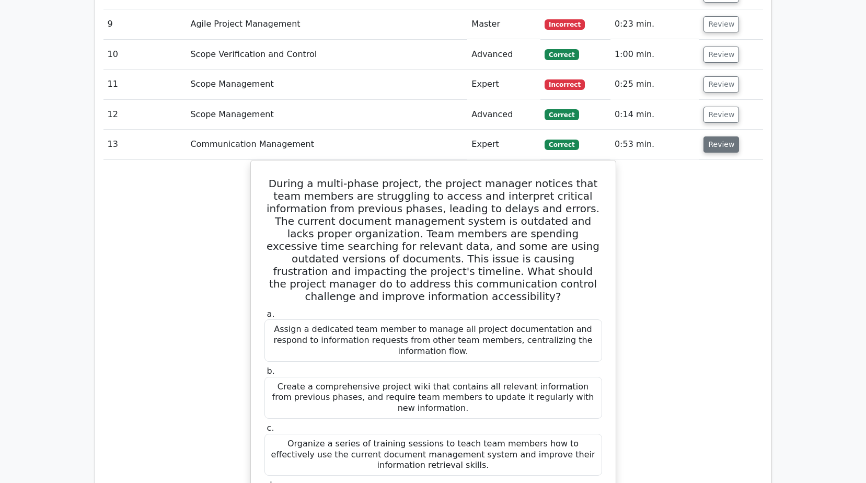
click at [718, 136] on button "Review" at bounding box center [721, 144] width 36 height 16
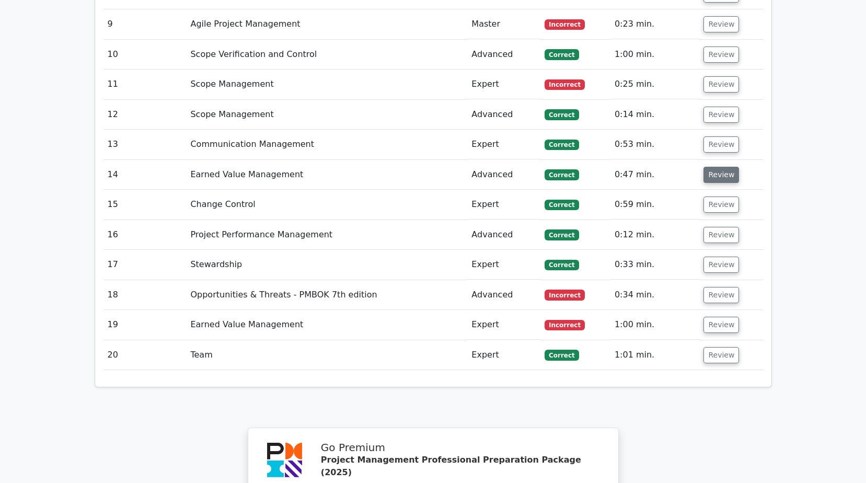
click at [723, 167] on button "Review" at bounding box center [721, 175] width 36 height 16
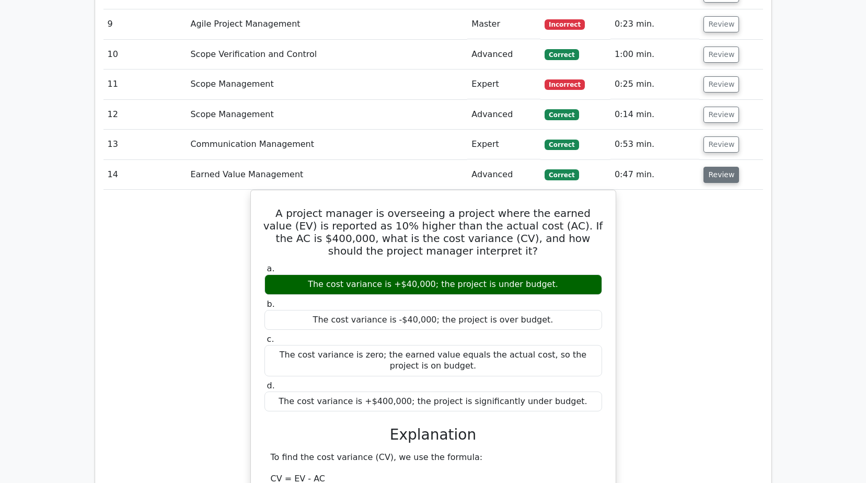
click at [723, 167] on button "Review" at bounding box center [721, 175] width 36 height 16
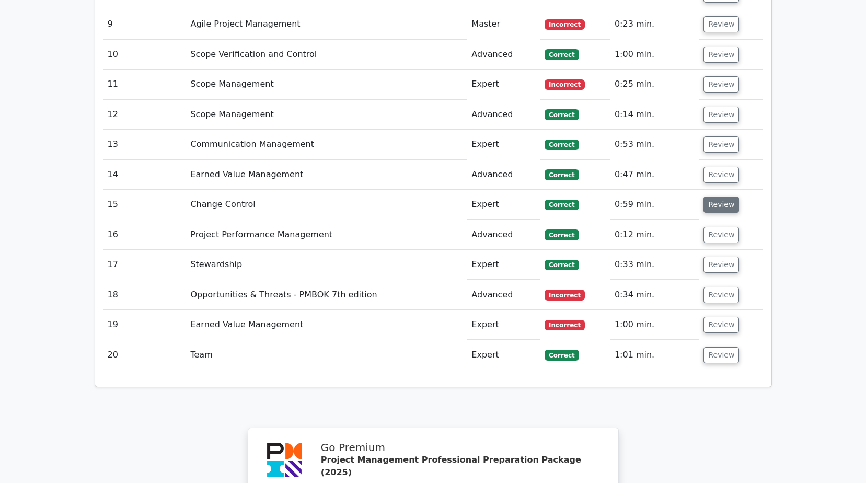
click at [722, 196] on button "Review" at bounding box center [721, 204] width 36 height 16
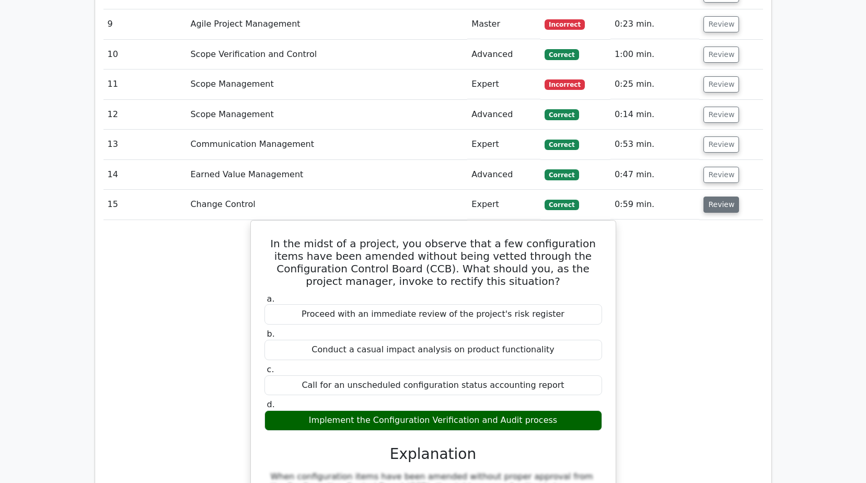
click at [722, 196] on button "Review" at bounding box center [721, 204] width 36 height 16
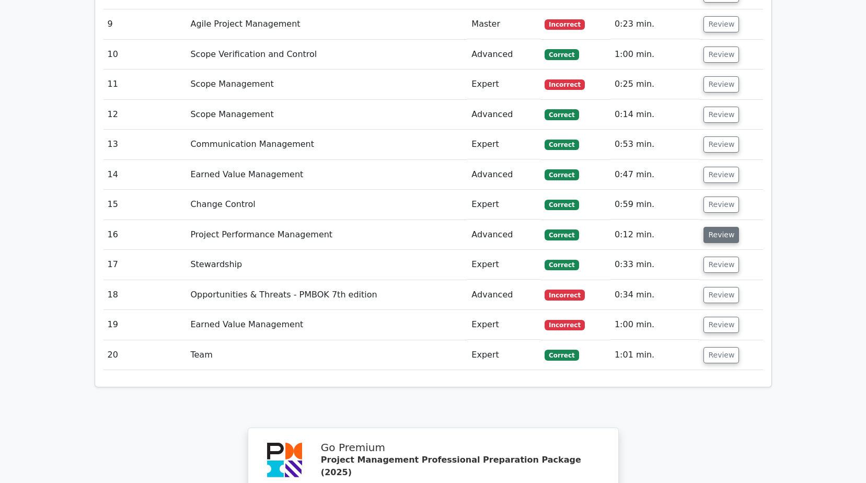
click at [723, 227] on button "Review" at bounding box center [721, 235] width 36 height 16
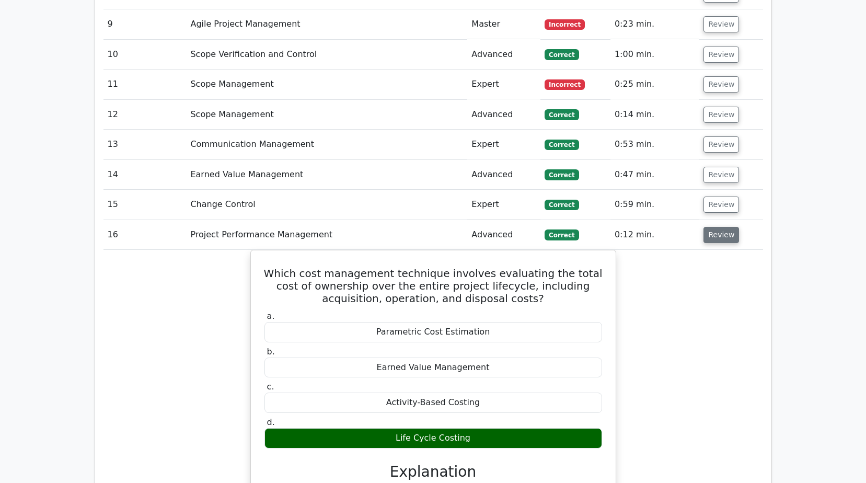
click at [723, 227] on button "Review" at bounding box center [721, 235] width 36 height 16
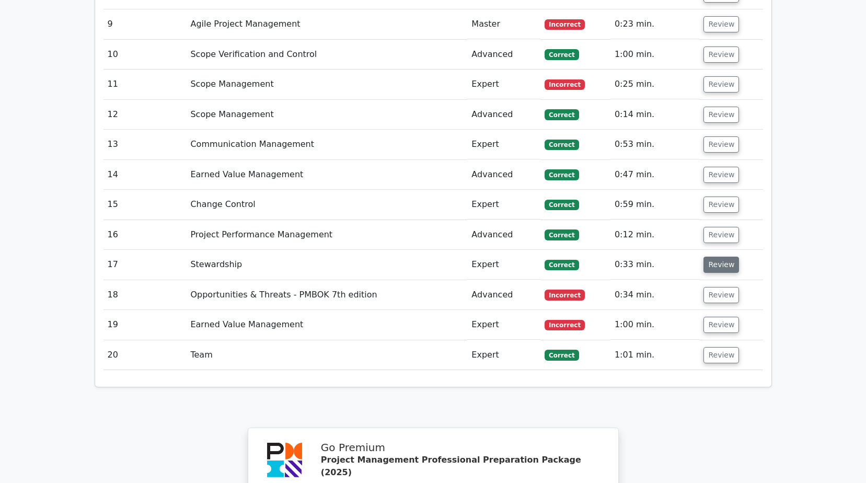
click at [725, 257] on button "Review" at bounding box center [721, 265] width 36 height 16
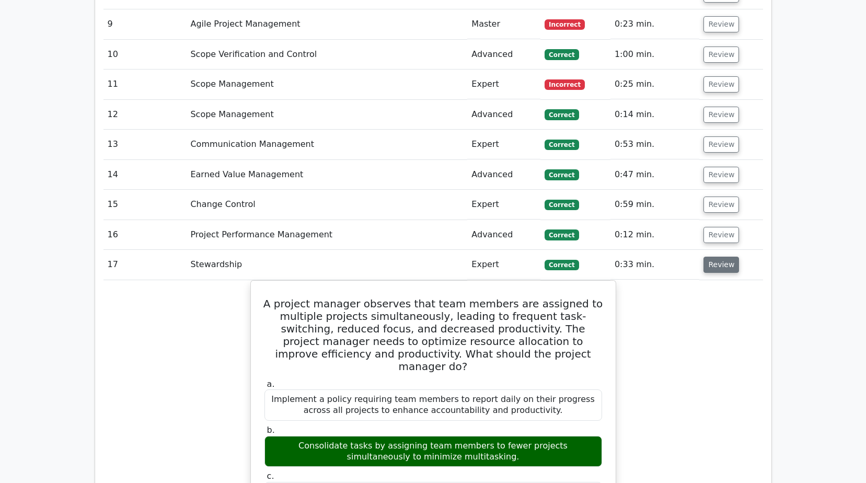
click at [721, 257] on button "Review" at bounding box center [721, 265] width 36 height 16
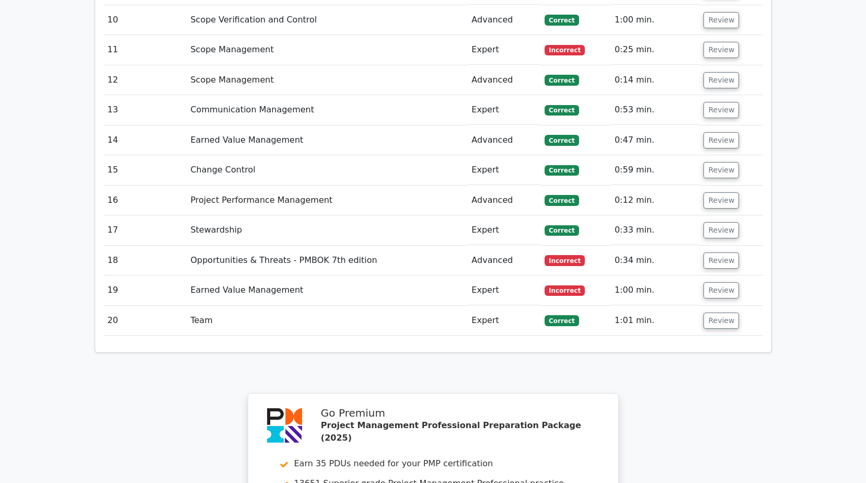
scroll to position [1411, 0]
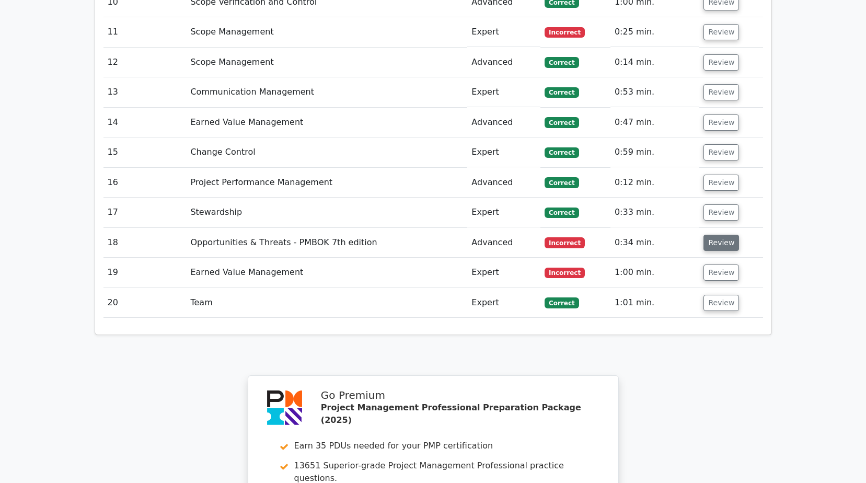
click at [725, 235] on button "Review" at bounding box center [721, 243] width 36 height 16
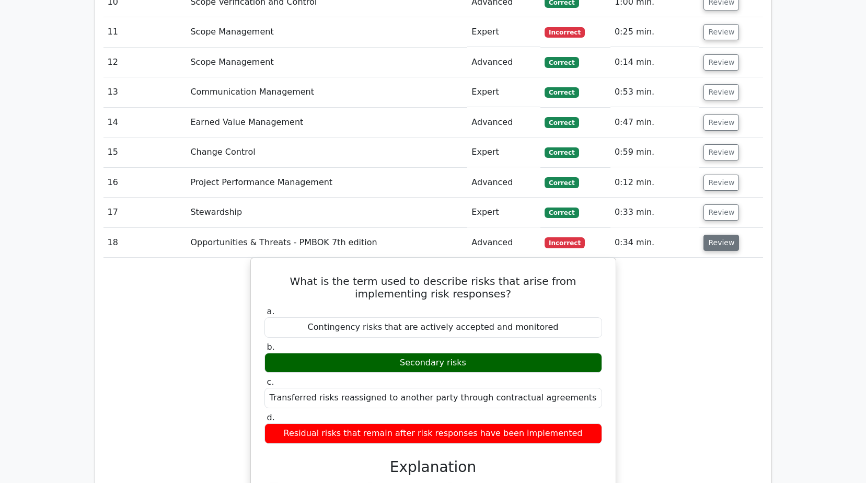
click at [725, 235] on button "Review" at bounding box center [721, 243] width 36 height 16
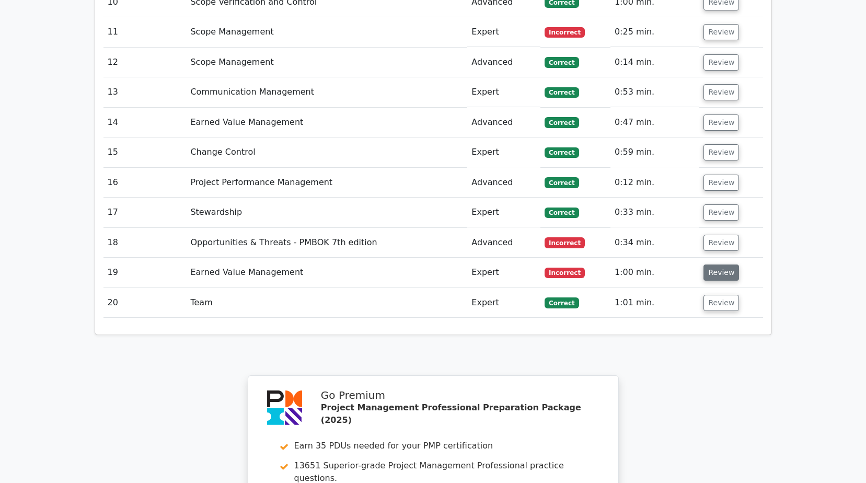
click at [723, 264] on button "Review" at bounding box center [721, 272] width 36 height 16
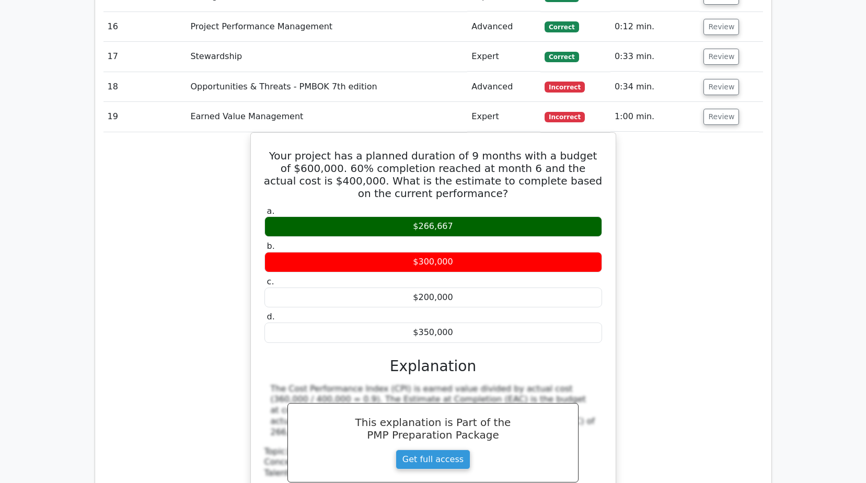
scroll to position [1515, 0]
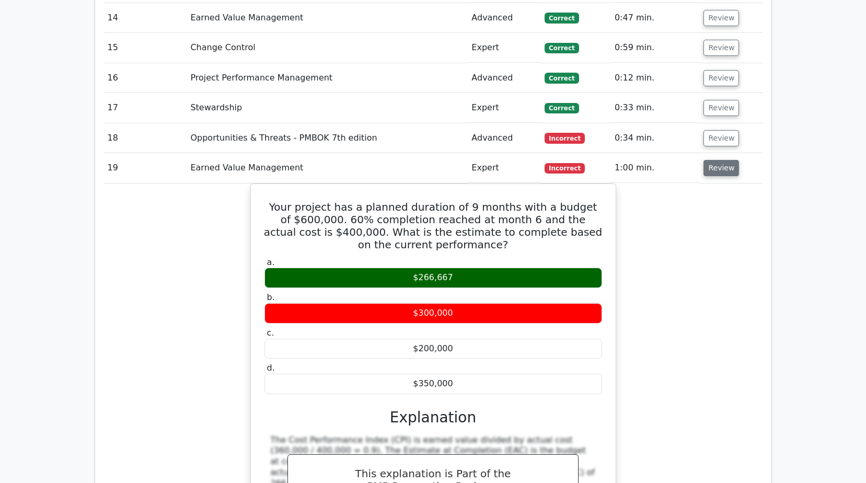
click at [722, 160] on button "Review" at bounding box center [721, 168] width 36 height 16
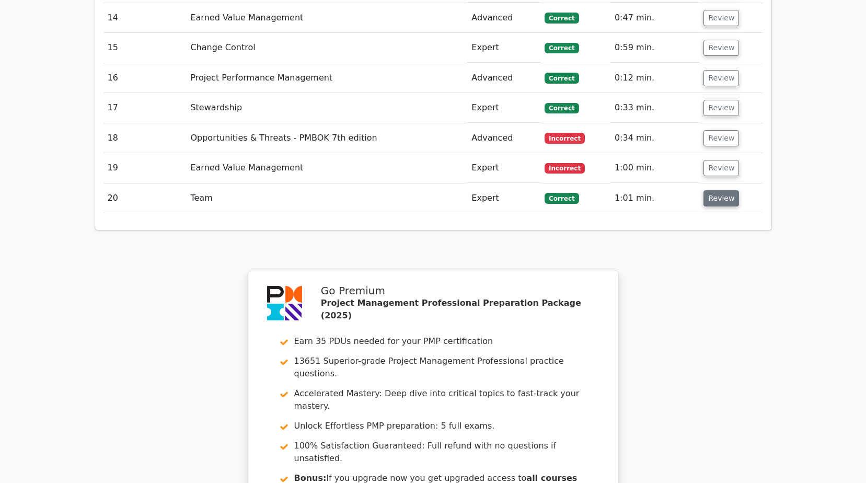
click at [722, 190] on button "Review" at bounding box center [721, 198] width 36 height 16
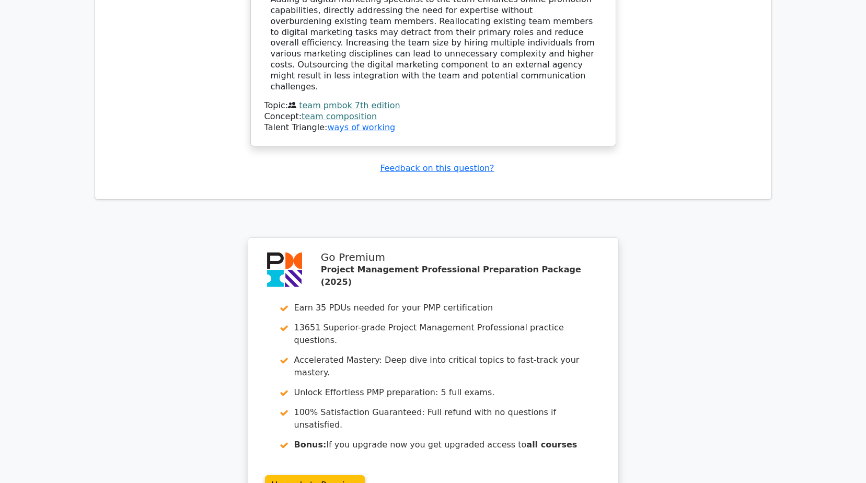
scroll to position [2227, 0]
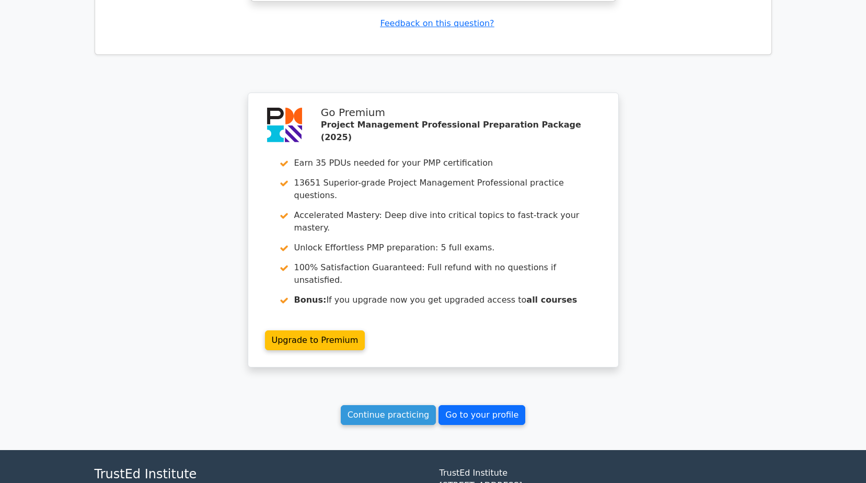
click at [494, 405] on link "Go to your profile" at bounding box center [481, 415] width 87 height 20
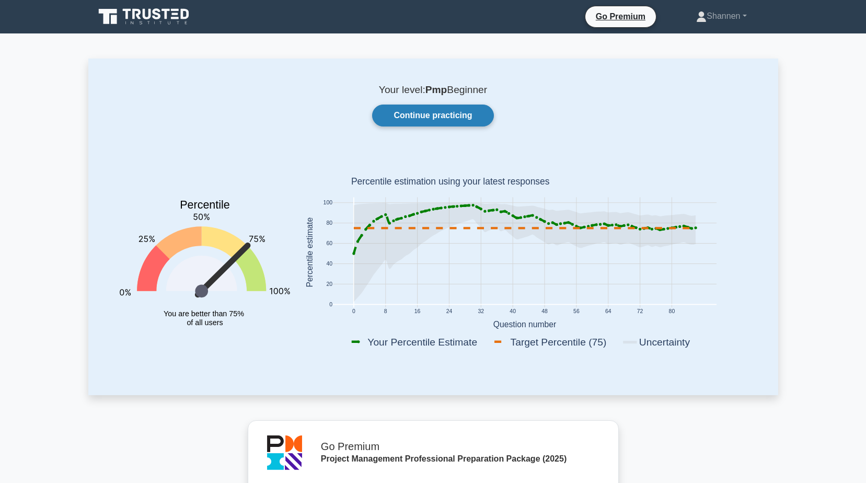
click at [462, 122] on link "Continue practicing" at bounding box center [432, 116] width 121 height 22
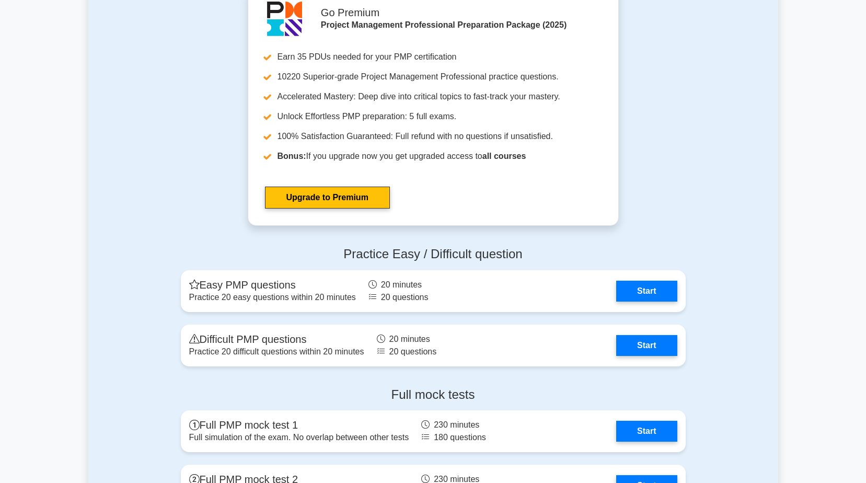
scroll to position [3449, 0]
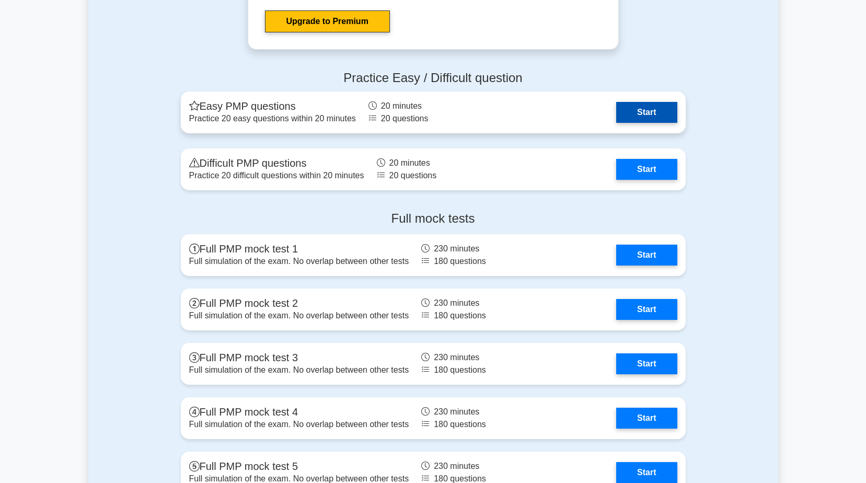
click at [654, 113] on link "Start" at bounding box center [646, 112] width 61 height 21
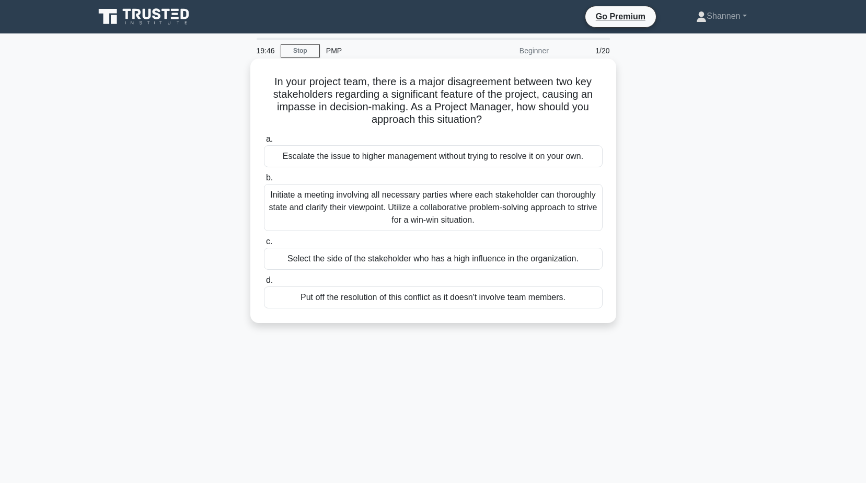
click at [527, 203] on div "Initiate a meeting involving all necessary parties where each stakeholder can t…" at bounding box center [433, 207] width 339 height 47
click at [264, 181] on input "b. Initiate a meeting involving all necessary parties where each stakeholder ca…" at bounding box center [264, 178] width 0 height 7
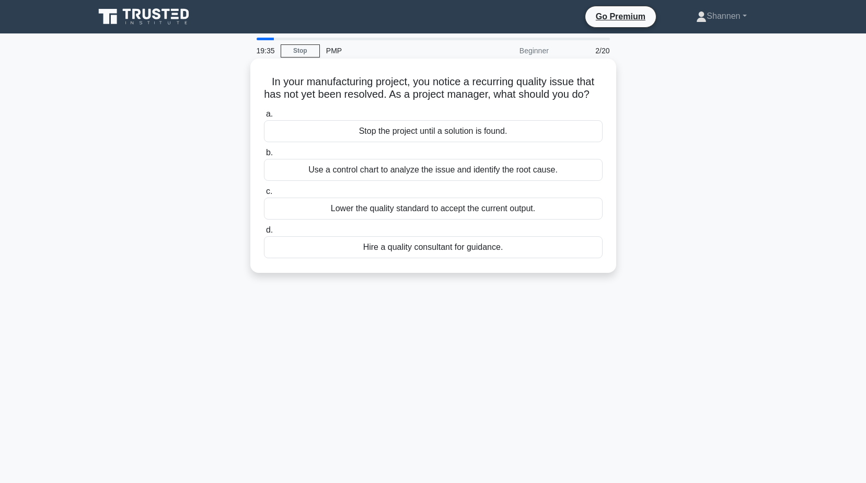
click at [530, 181] on div "Use a control chart to analyze the issue and identify the root cause." at bounding box center [433, 170] width 339 height 22
click at [264, 156] on input "b. Use a control chart to analyze the issue and identify the root cause." at bounding box center [264, 152] width 0 height 7
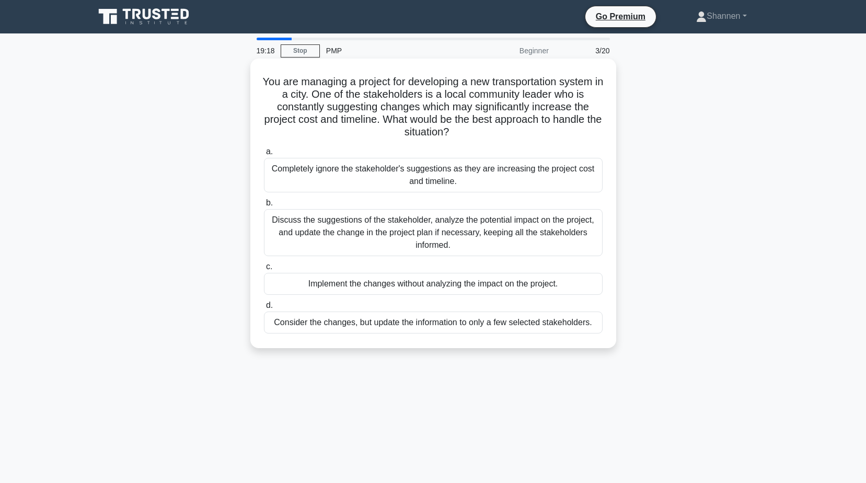
click at [518, 228] on div "Discuss the suggestions of the stakeholder, analyze the potential impact on the…" at bounding box center [433, 232] width 339 height 47
click at [264, 206] on input "b. Discuss the suggestions of the stakeholder, analyze the potential impact on …" at bounding box center [264, 203] width 0 height 7
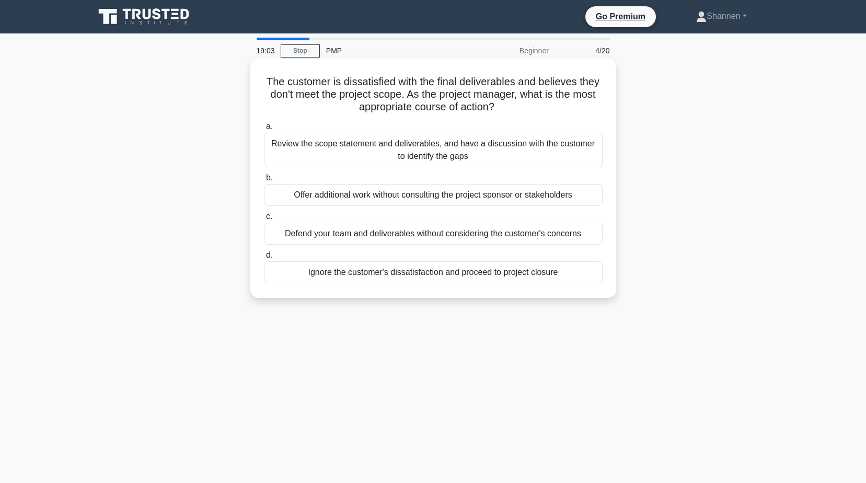
click at [529, 154] on div "Review the scope statement and deliverables, and have a discussion with the cus…" at bounding box center [433, 150] width 339 height 34
click at [264, 130] on input "a. Review the scope statement and deliverables, and have a discussion with the …" at bounding box center [264, 126] width 0 height 7
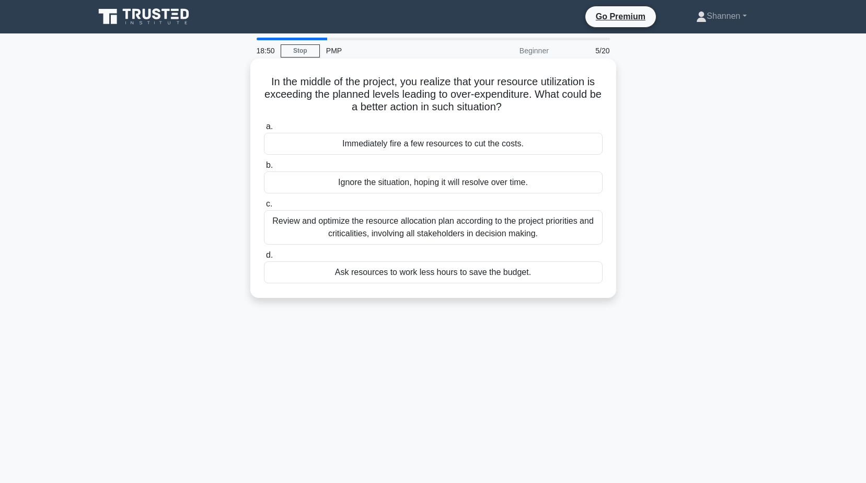
click at [508, 226] on div "Review and optimize the resource allocation plan according to the project prior…" at bounding box center [433, 227] width 339 height 34
click at [264, 207] on input "c. Review and optimize the resource allocation plan according to the project pr…" at bounding box center [264, 204] width 0 height 7
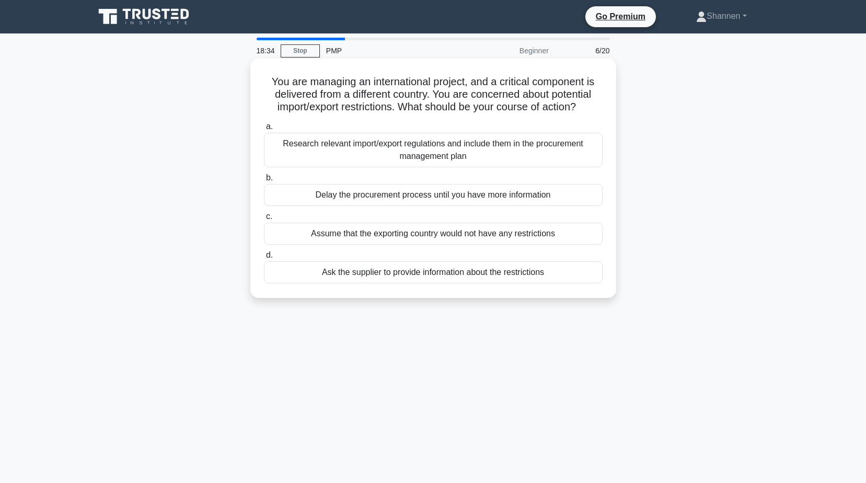
click at [495, 152] on div "Research relevant import/export regulations and include them in the procurement…" at bounding box center [433, 150] width 339 height 34
click at [264, 130] on input "a. Research relevant import/export regulations and include them in the procurem…" at bounding box center [264, 126] width 0 height 7
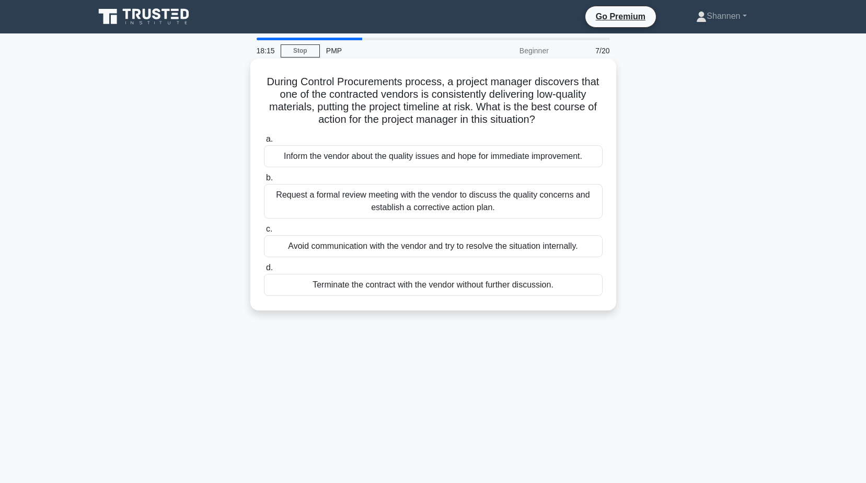
click at [495, 198] on div "Request a formal review meeting with the vendor to discuss the quality concerns…" at bounding box center [433, 201] width 339 height 34
click at [264, 181] on input "b. Request a formal review meeting with the vendor to discuss the quality conce…" at bounding box center [264, 178] width 0 height 7
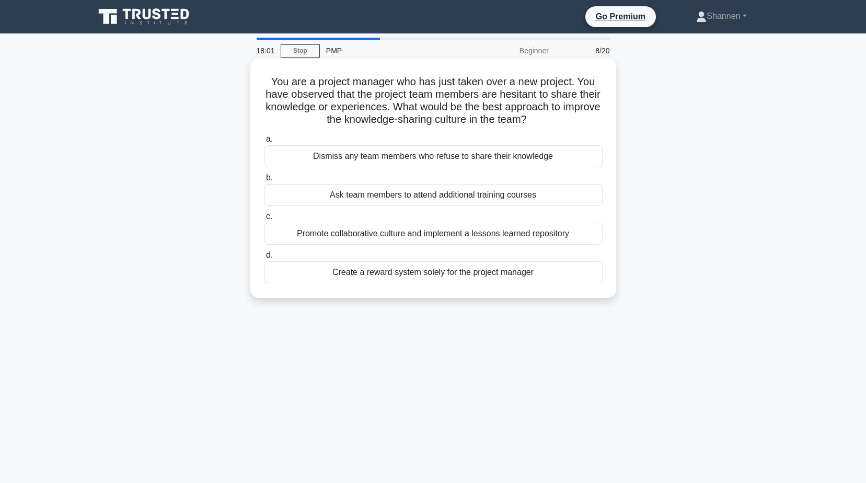
click at [483, 236] on div "Promote collaborative culture and implement a lessons learned repository" at bounding box center [433, 234] width 339 height 22
click at [264, 220] on input "c. Promote collaborative culture and implement a lessons learned repository" at bounding box center [264, 216] width 0 height 7
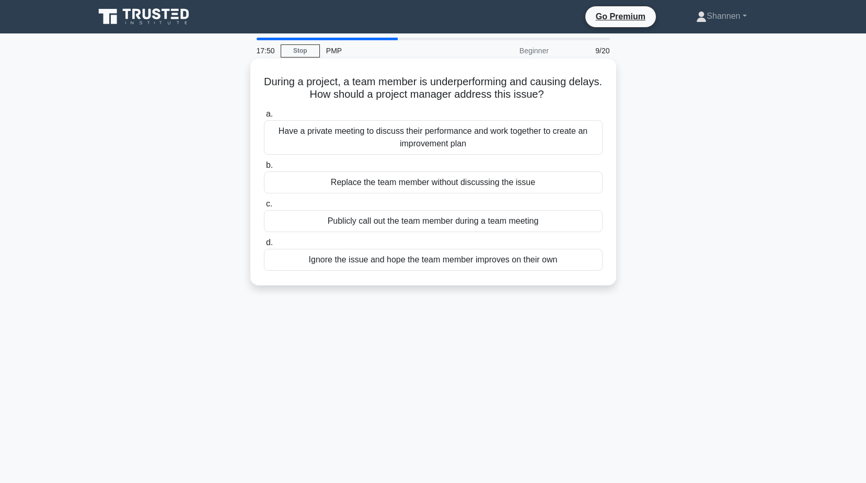
click at [501, 133] on div "Have a private meeting to discuss their performance and work together to create…" at bounding box center [433, 137] width 339 height 34
click at [264, 118] on input "a. Have a private meeting to discuss their performance and work together to cre…" at bounding box center [264, 114] width 0 height 7
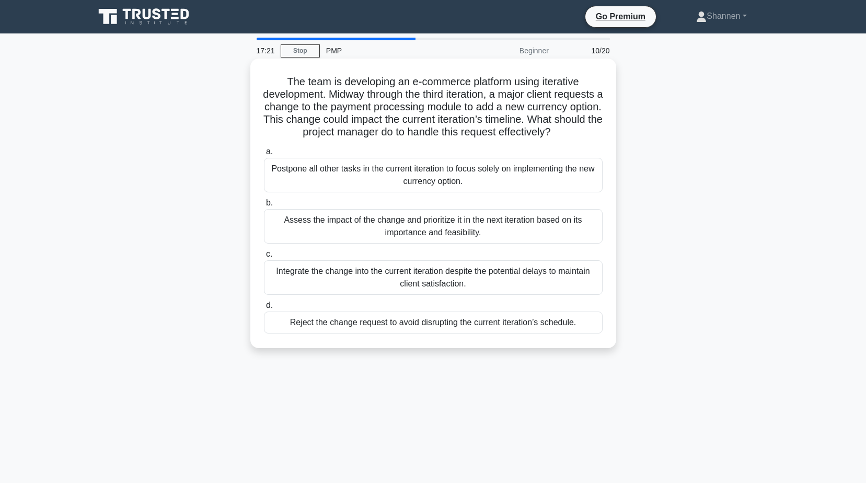
click at [503, 241] on div "Assess the impact of the change and prioritize it in the next iteration based o…" at bounding box center [433, 226] width 339 height 34
click at [264, 206] on input "b. Assess the impact of the change and prioritize it in the next iteration base…" at bounding box center [264, 203] width 0 height 7
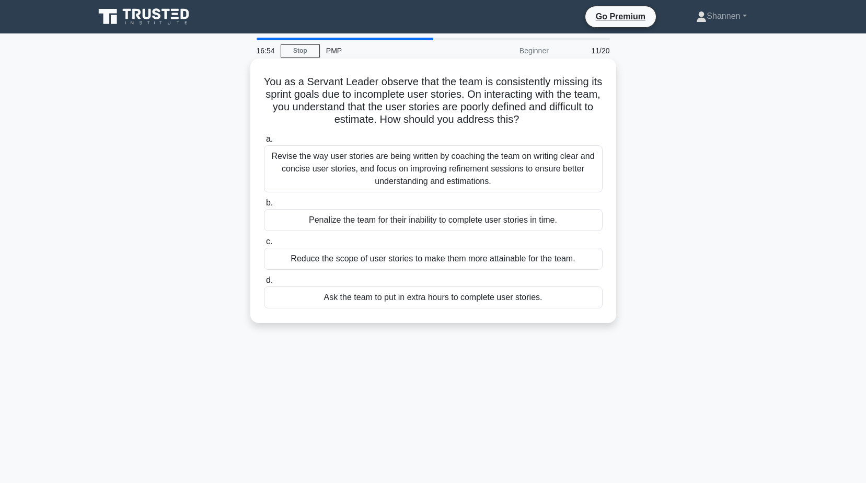
click at [499, 176] on div "Revise the way user stories are being written by coaching the team on writing c…" at bounding box center [433, 168] width 339 height 47
click at [264, 143] on input "a. Revise the way user stories are being written by coaching the team on writin…" at bounding box center [264, 139] width 0 height 7
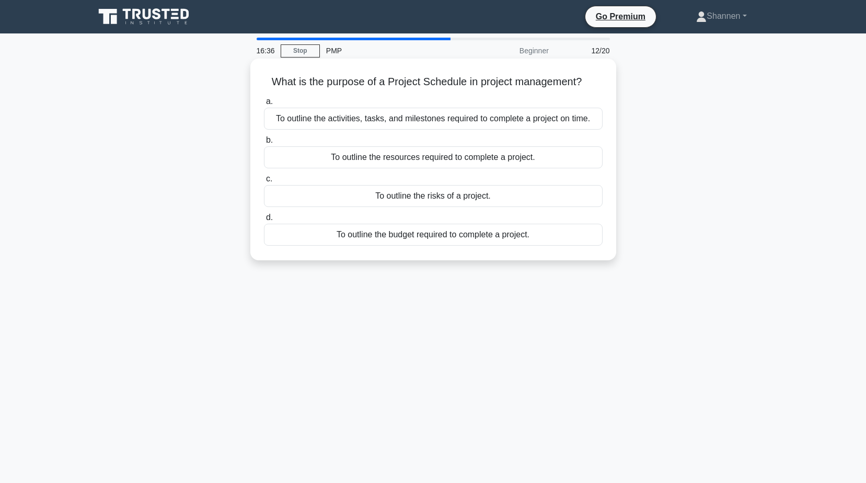
click at [511, 122] on div "To outline the activities, tasks, and milestones required to complete a project…" at bounding box center [433, 119] width 339 height 22
click at [264, 105] on input "a. To outline the activities, tasks, and milestones required to complete a proj…" at bounding box center [264, 101] width 0 height 7
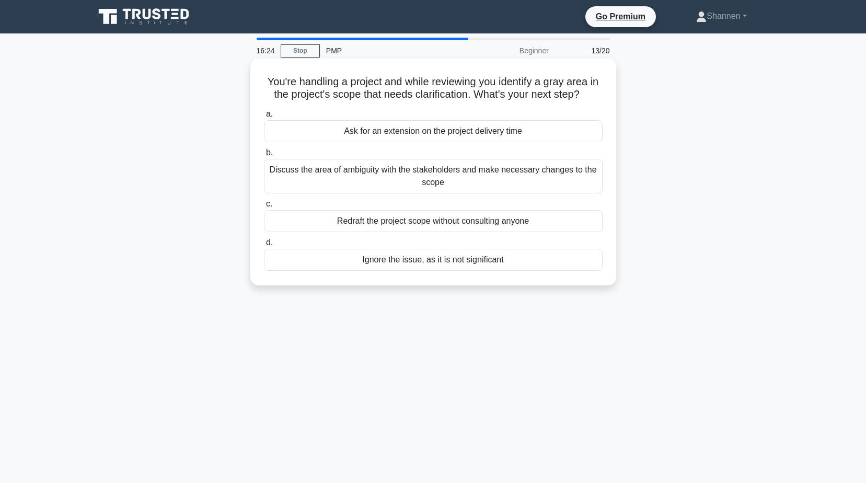
click at [469, 178] on div "Discuss the area of ambiguity with the stakeholders and make necessary changes …" at bounding box center [433, 176] width 339 height 34
click at [264, 156] on input "b. Discuss the area of ambiguity with the stakeholders and make necessary chang…" at bounding box center [264, 152] width 0 height 7
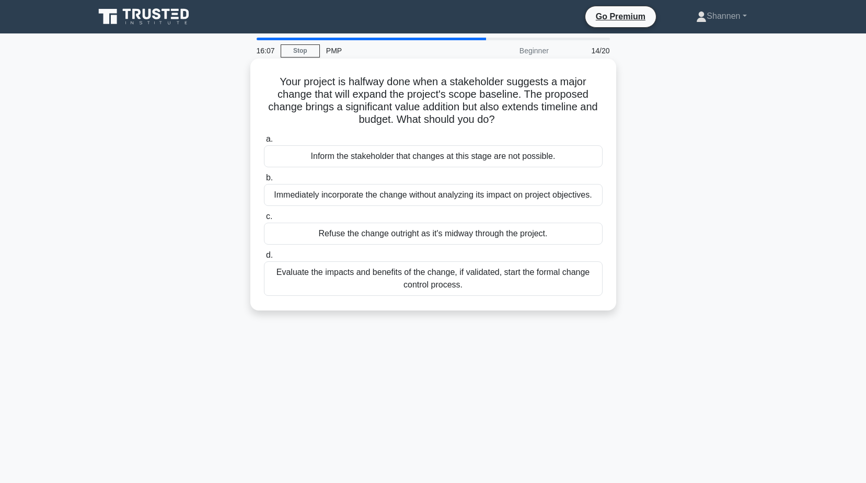
click at [430, 278] on div "Evaluate the impacts and benefits of the change, if validated, start the formal…" at bounding box center [433, 278] width 339 height 34
click at [264, 259] on input "d. Evaluate the impacts and benefits of the change, if validated, start the for…" at bounding box center [264, 255] width 0 height 7
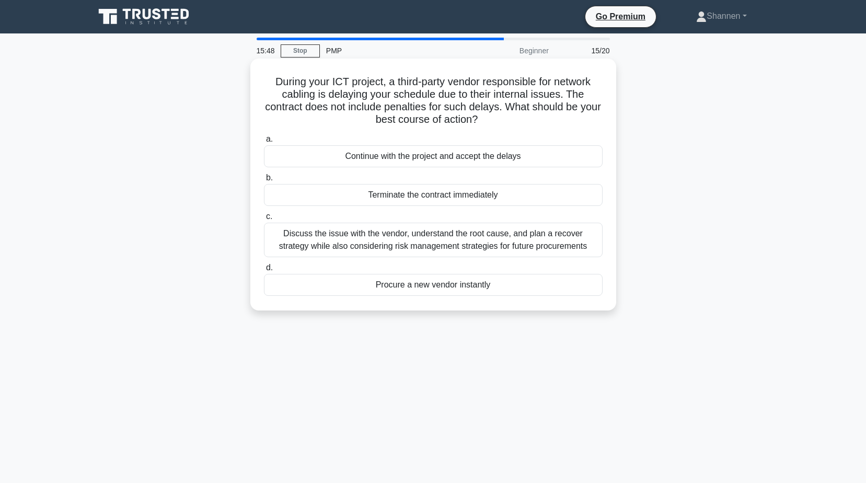
click at [484, 245] on div "Discuss the issue with the vendor, understand the root cause, and plan a recove…" at bounding box center [433, 240] width 339 height 34
click at [264, 220] on input "c. Discuss the issue with the vendor, understand the root cause, and plan a rec…" at bounding box center [264, 216] width 0 height 7
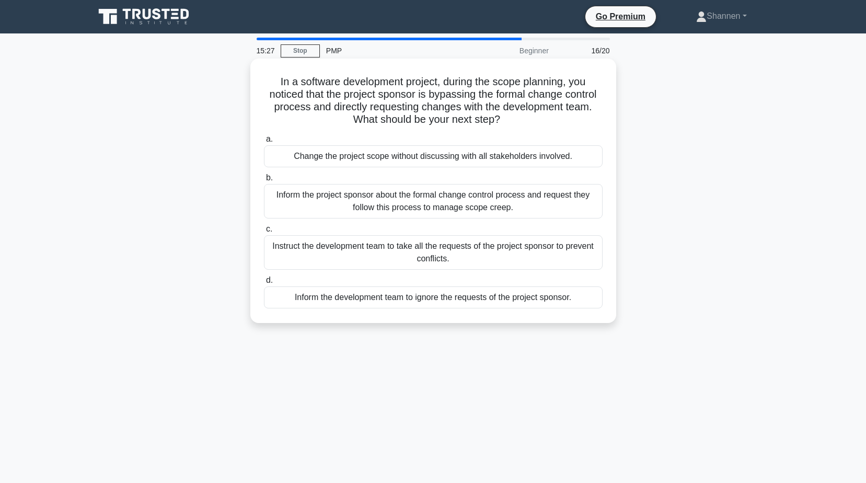
click at [480, 202] on div "Inform the project sponsor about the formal change control process and request …" at bounding box center [433, 201] width 339 height 34
click at [264, 181] on input "b. Inform the project sponsor about the formal change control process and reque…" at bounding box center [264, 178] width 0 height 7
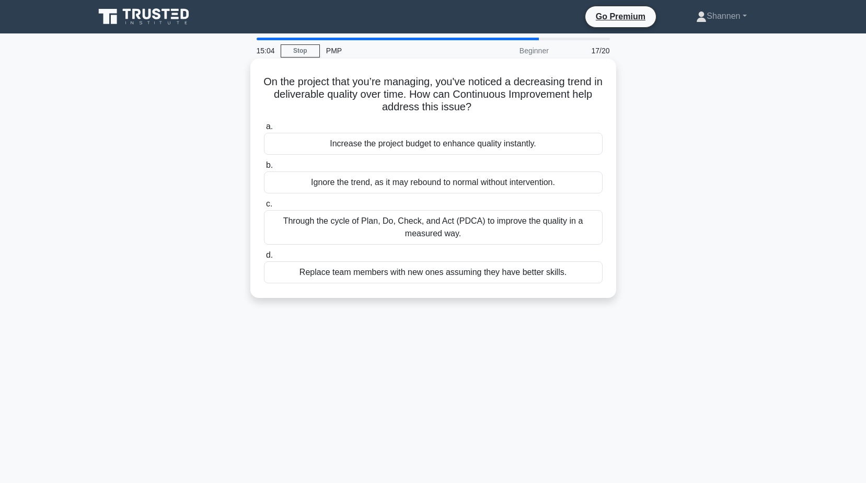
click at [422, 235] on div "Through the cycle of Plan, Do, Check, and Act (PDCA) to improve the quality in …" at bounding box center [433, 227] width 339 height 34
click at [264, 207] on input "c. Through the cycle of Plan, Do, Check, and Act (PDCA) to improve the quality …" at bounding box center [264, 204] width 0 height 7
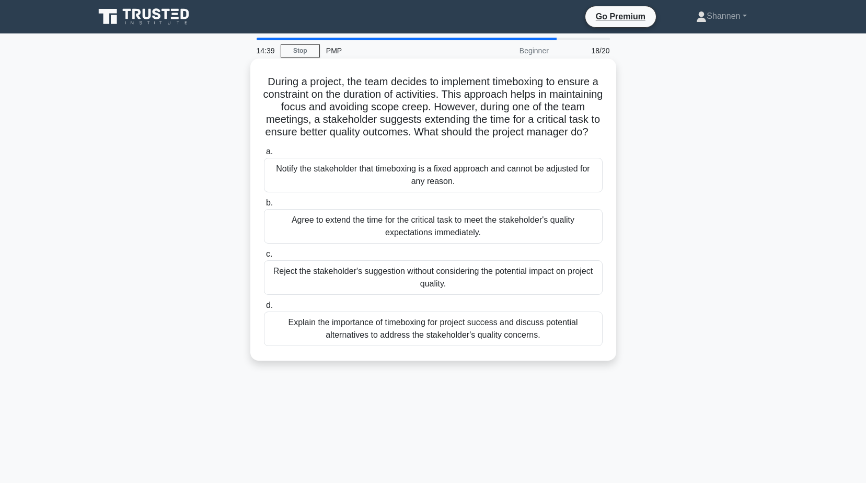
click at [480, 341] on div "Explain the importance of timeboxing for project success and discuss potential …" at bounding box center [433, 328] width 339 height 34
click at [264, 309] on input "d. Explain the importance of timeboxing for project success and discuss potenti…" at bounding box center [264, 305] width 0 height 7
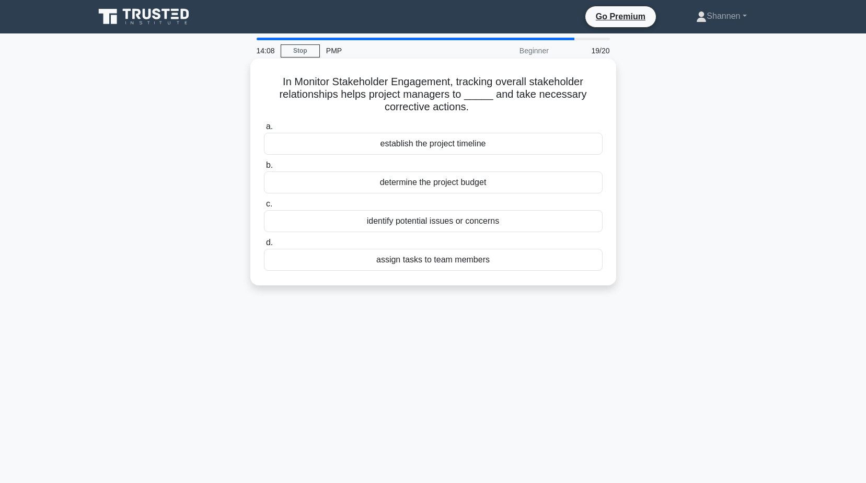
click at [493, 225] on div "identify potential issues or concerns" at bounding box center [433, 221] width 339 height 22
click at [264, 207] on input "c. identify potential issues or concerns" at bounding box center [264, 204] width 0 height 7
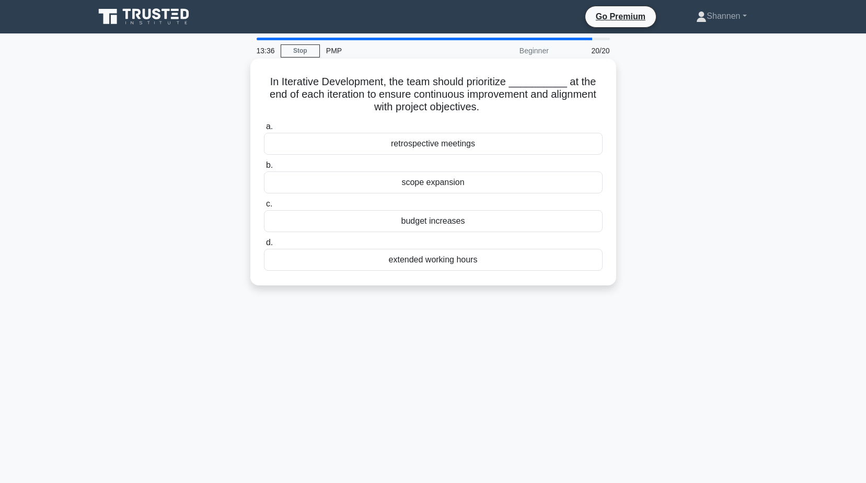
click at [479, 147] on div "retrospective meetings" at bounding box center [433, 144] width 339 height 22
click at [264, 130] on input "a. retrospective meetings" at bounding box center [264, 126] width 0 height 7
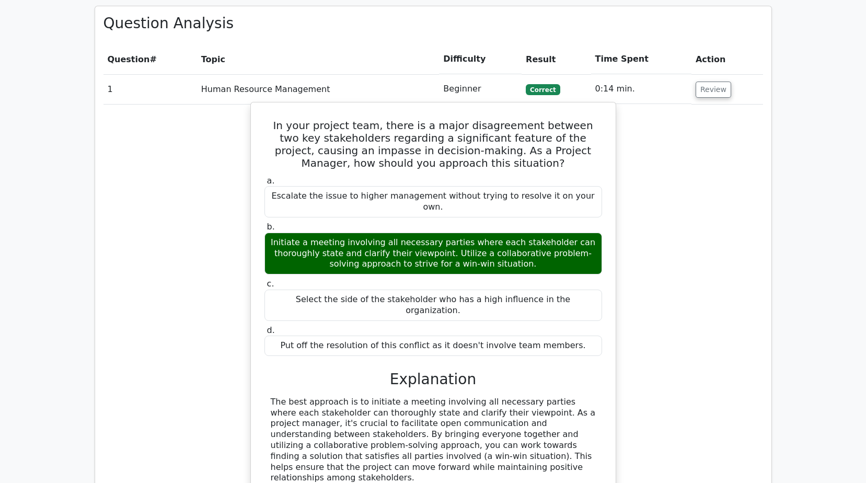
scroll to position [732, 0]
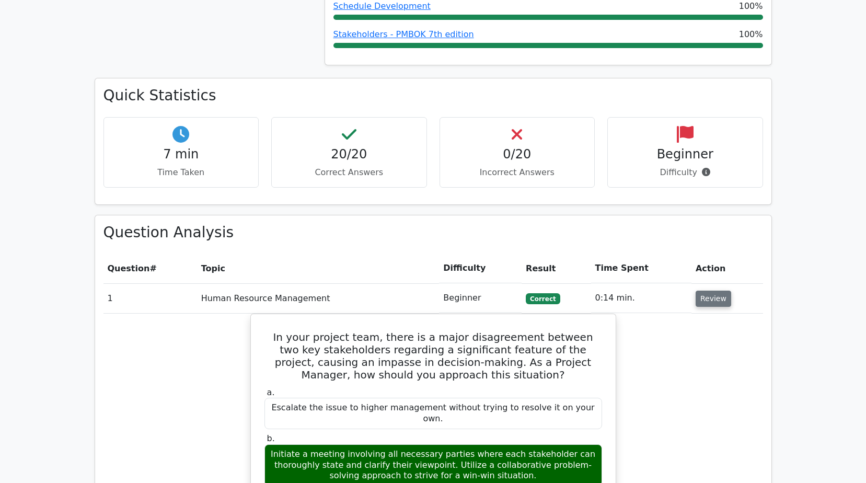
click at [713, 291] on button "Review" at bounding box center [714, 299] width 36 height 16
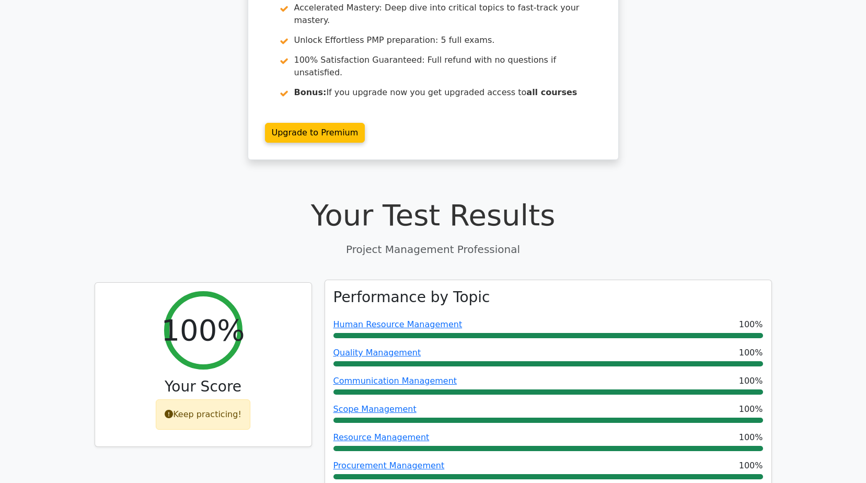
scroll to position [0, 0]
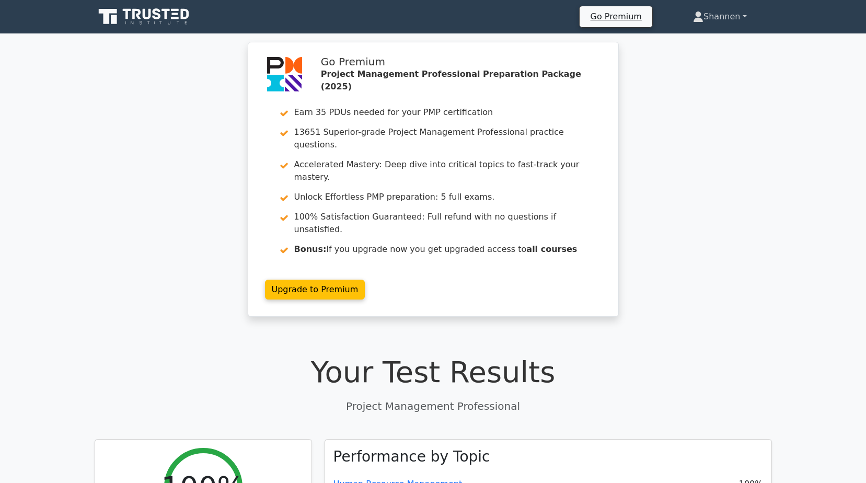
click at [729, 17] on link "Shannen" at bounding box center [719, 16] width 103 height 21
click at [700, 43] on link "Profile" at bounding box center [709, 41] width 83 height 17
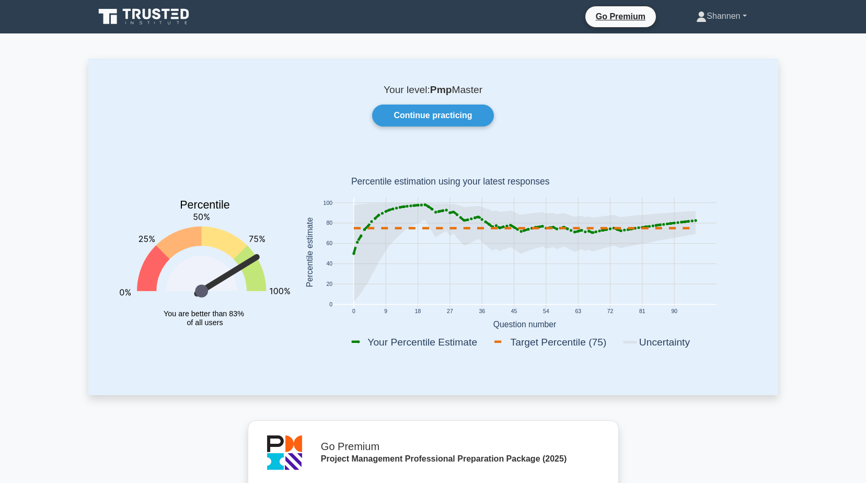
click at [720, 16] on link "Shannen" at bounding box center [721, 16] width 100 height 21
click at [469, 122] on link "Continue practicing" at bounding box center [432, 116] width 121 height 22
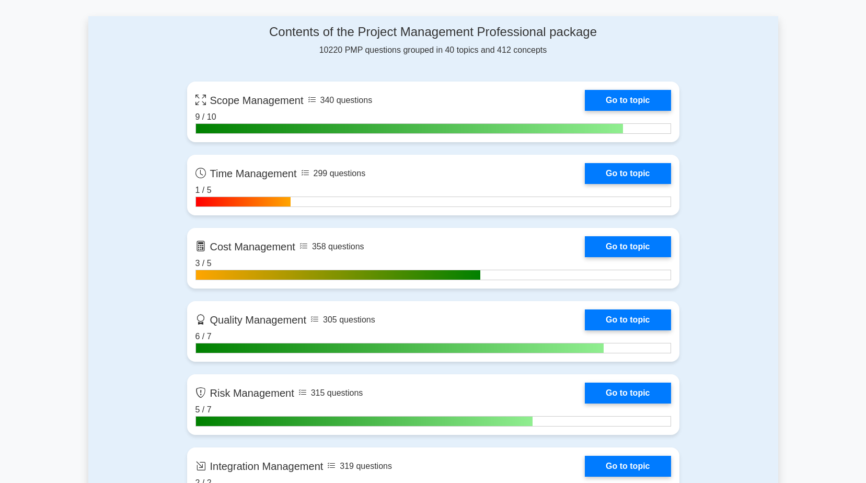
scroll to position [784, 0]
